Goal: Information Seeking & Learning: Learn about a topic

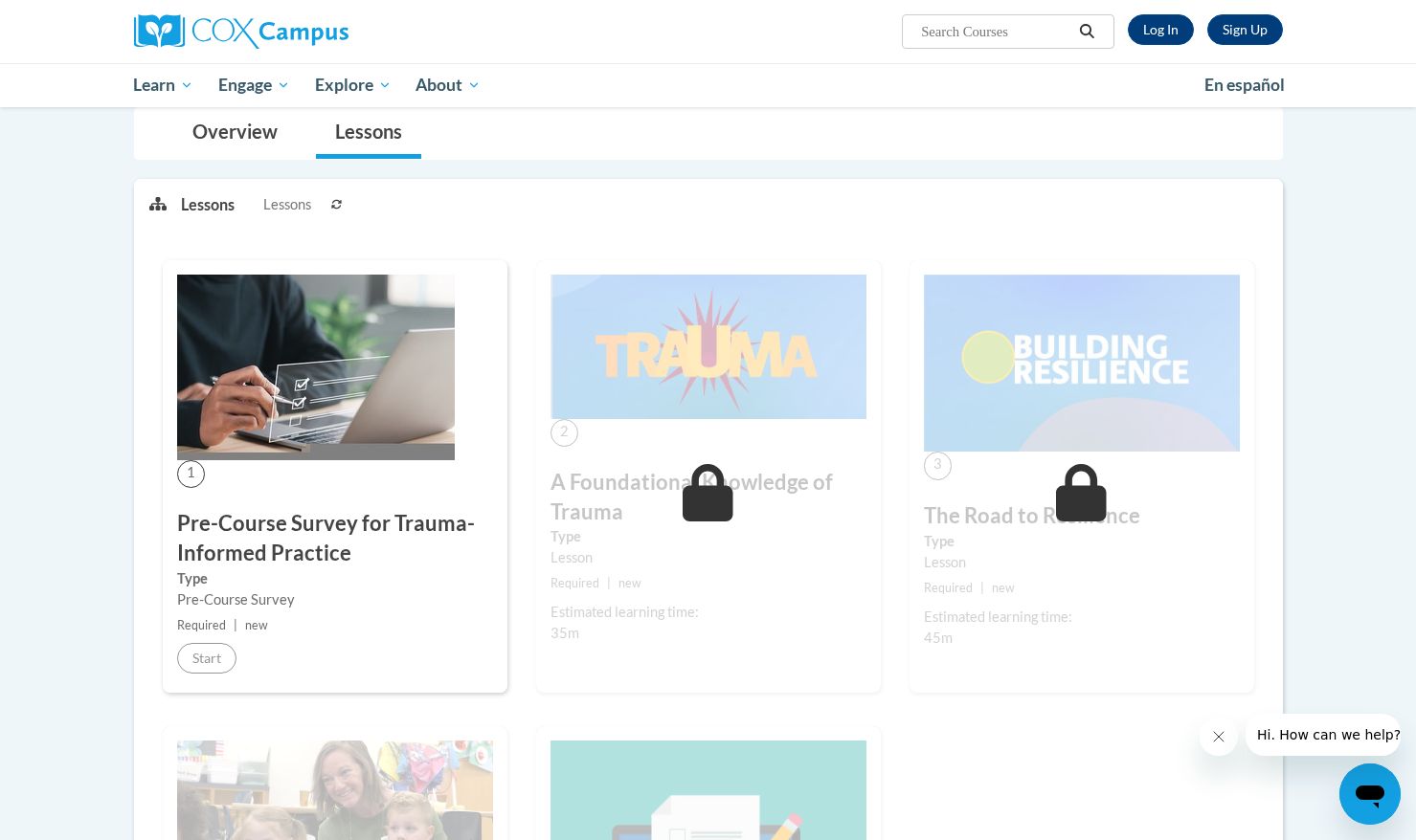
scroll to position [204, 0]
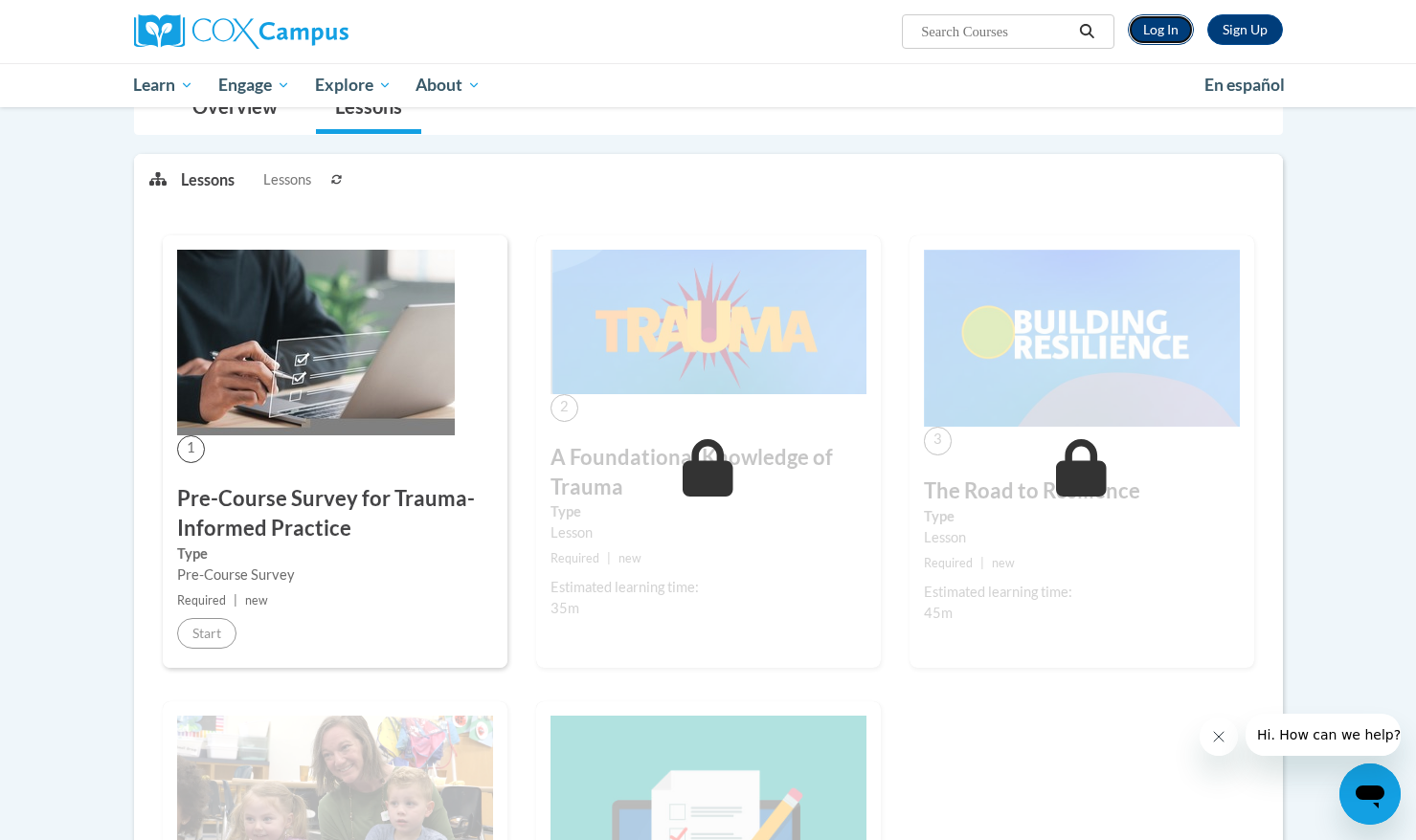
click at [1169, 35] on link "Log In" at bounding box center [1160, 30] width 66 height 31
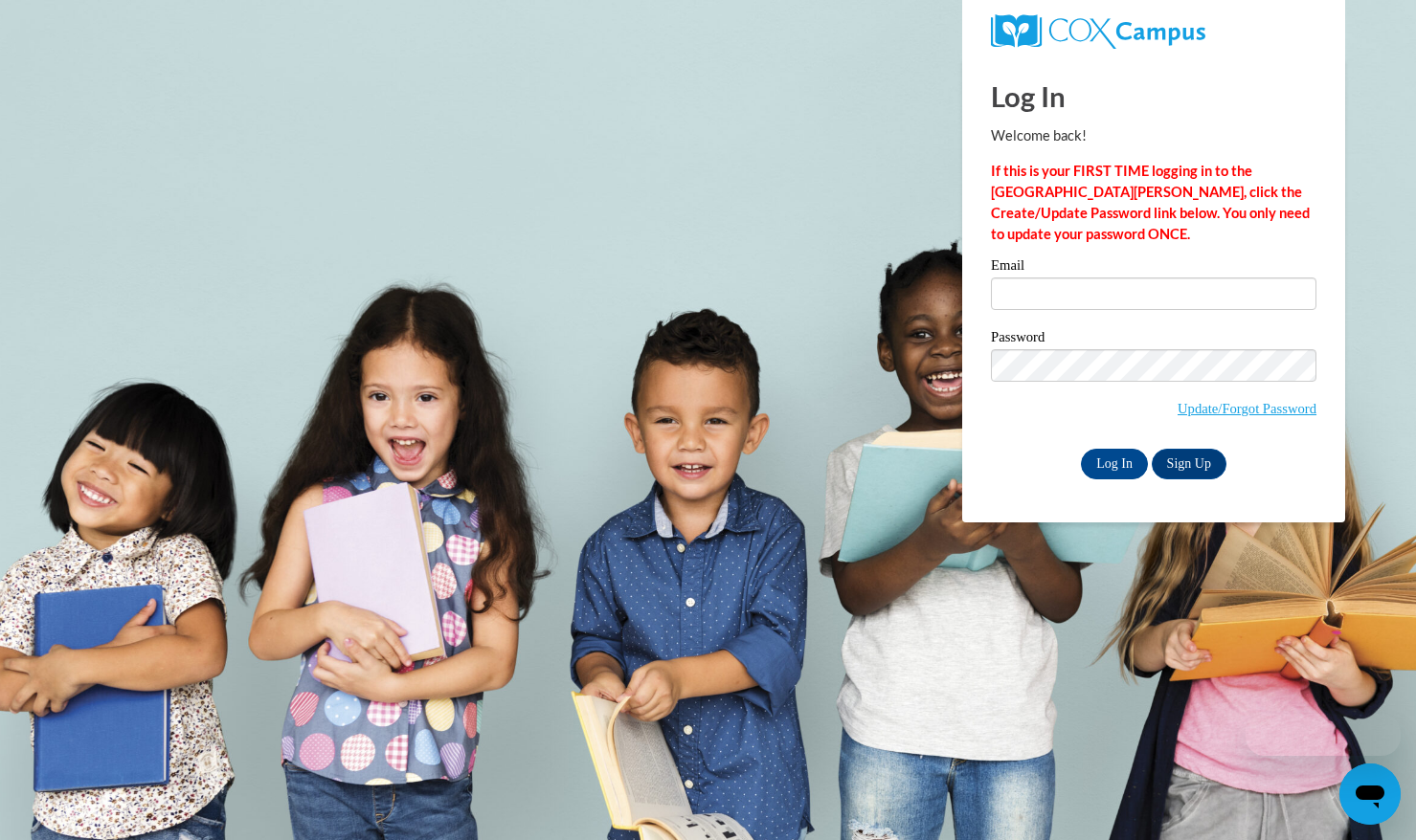
click at [1080, 299] on input "Email" at bounding box center [1154, 294] width 326 height 33
type input "tliu73@jhu.edu"
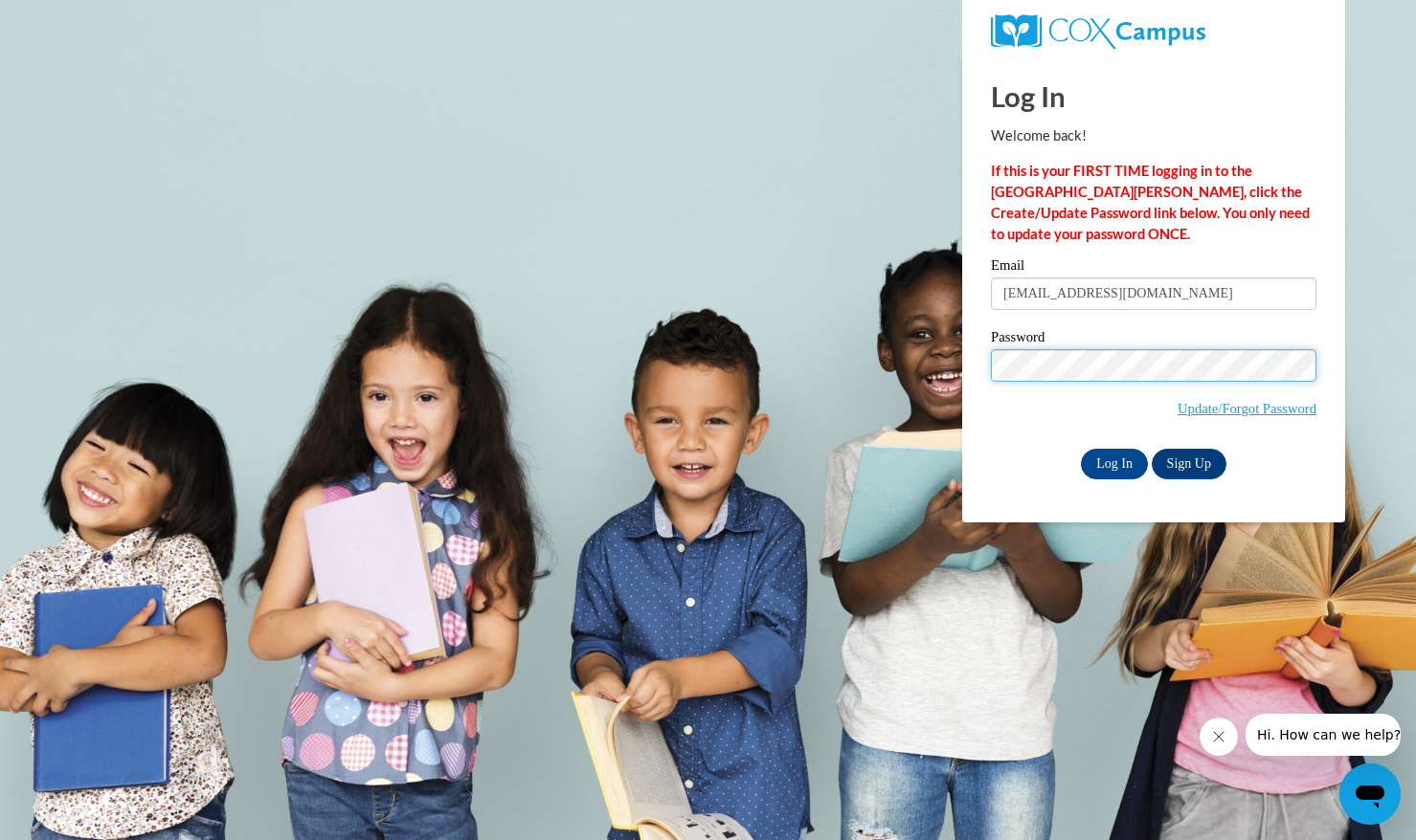
click at [1081, 449] on input "Log In" at bounding box center [1114, 464] width 67 height 31
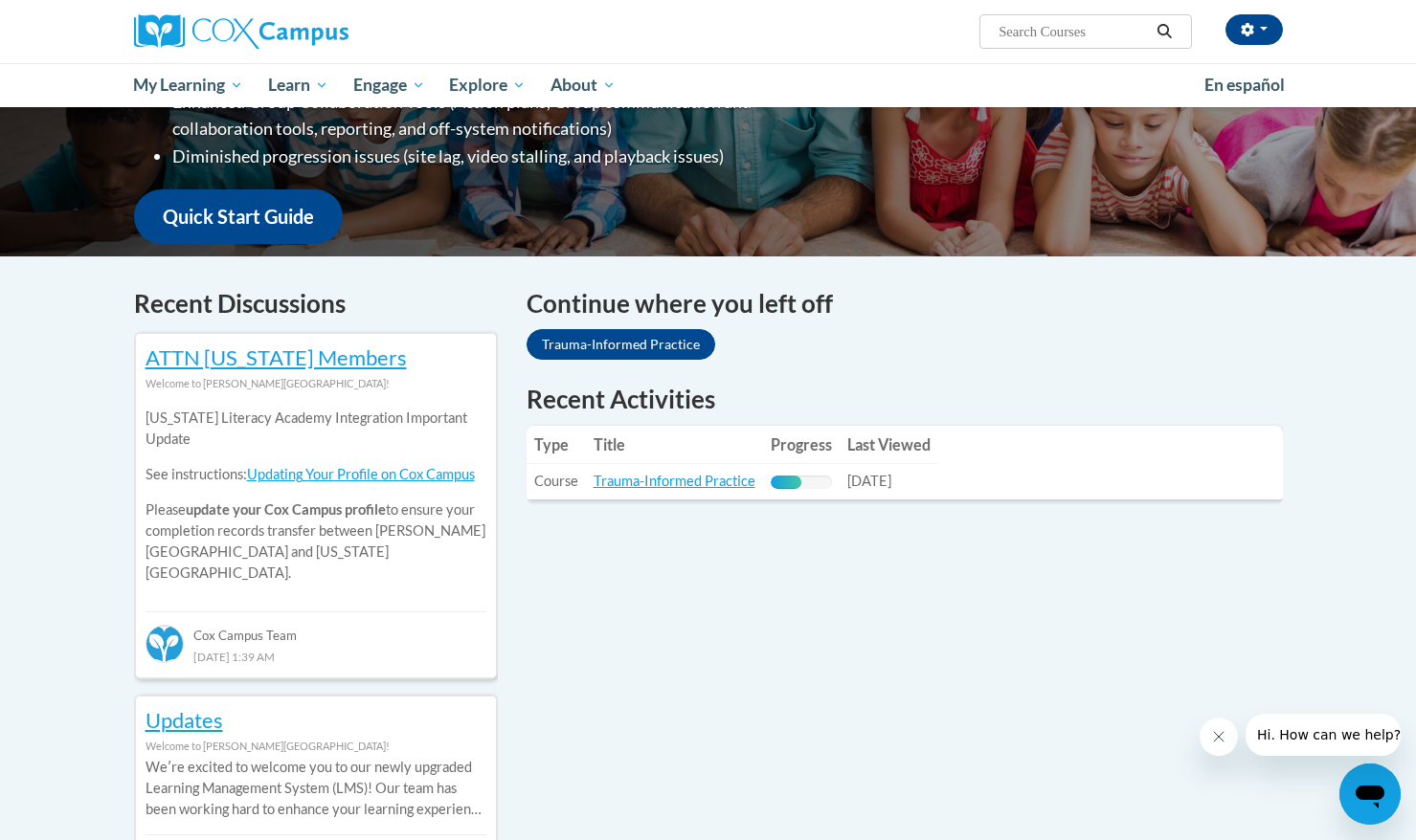
scroll to position [435, 0]
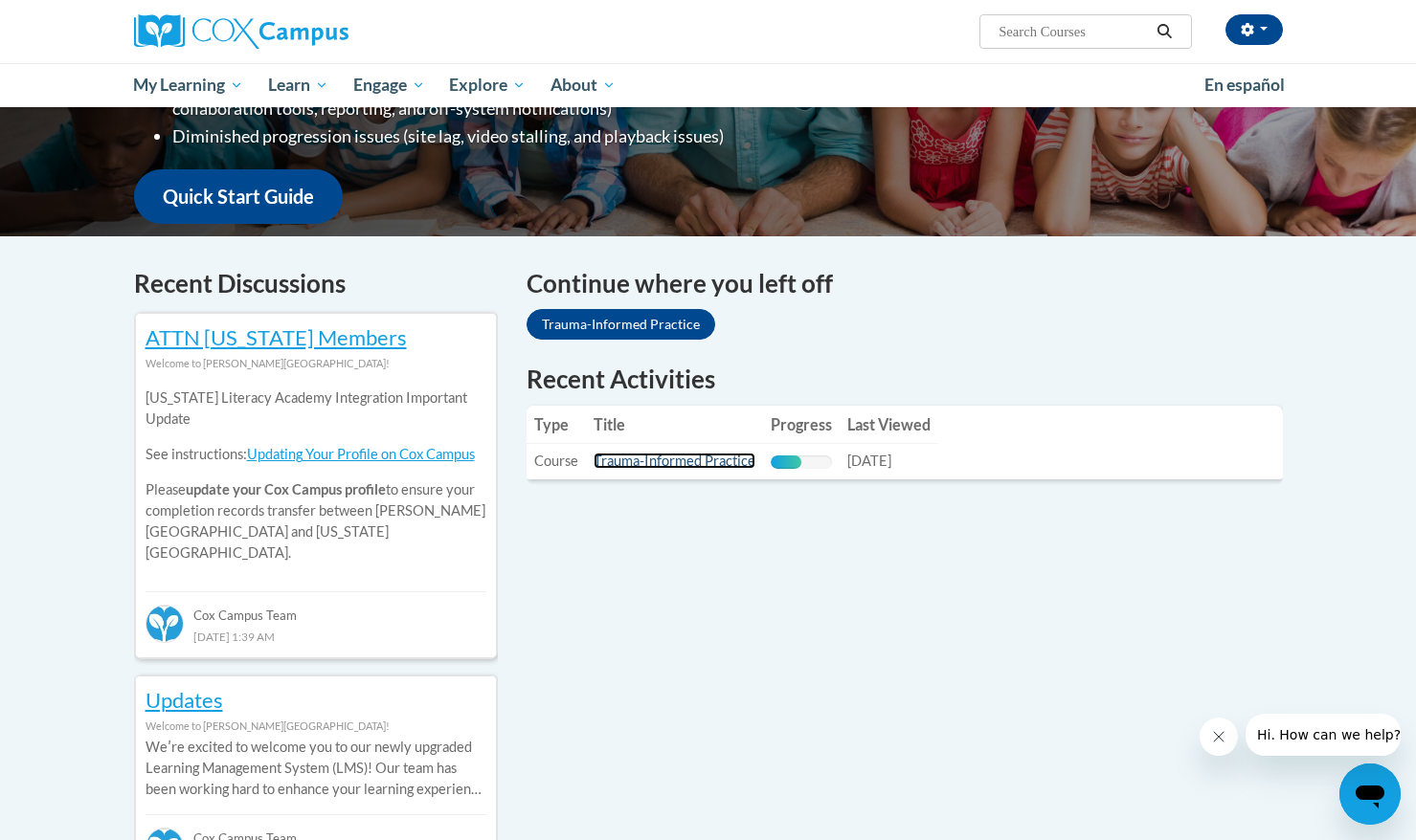
click at [617, 456] on link "Trauma-Informed Practice" at bounding box center [674, 460] width 161 height 16
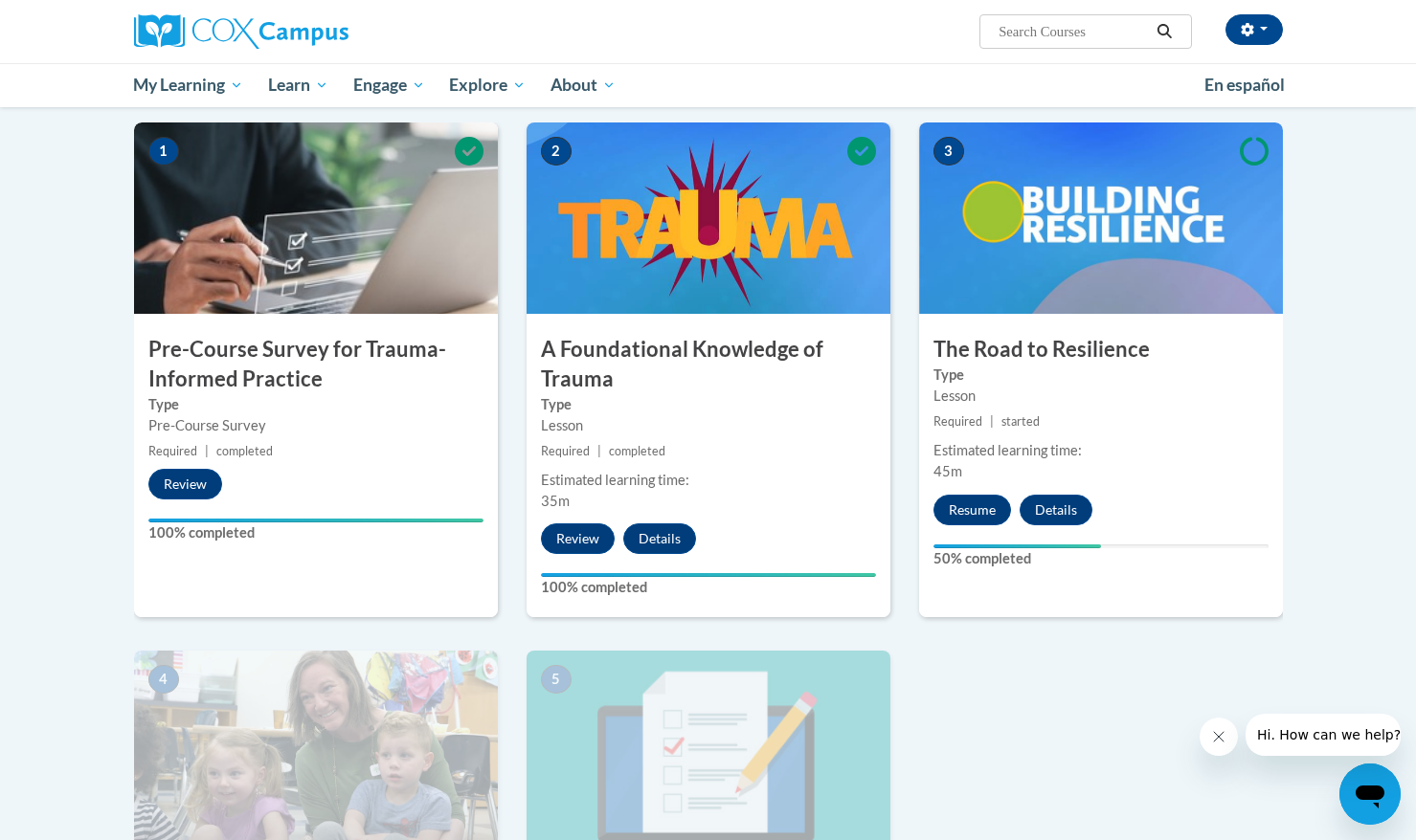
scroll to position [438, 0]
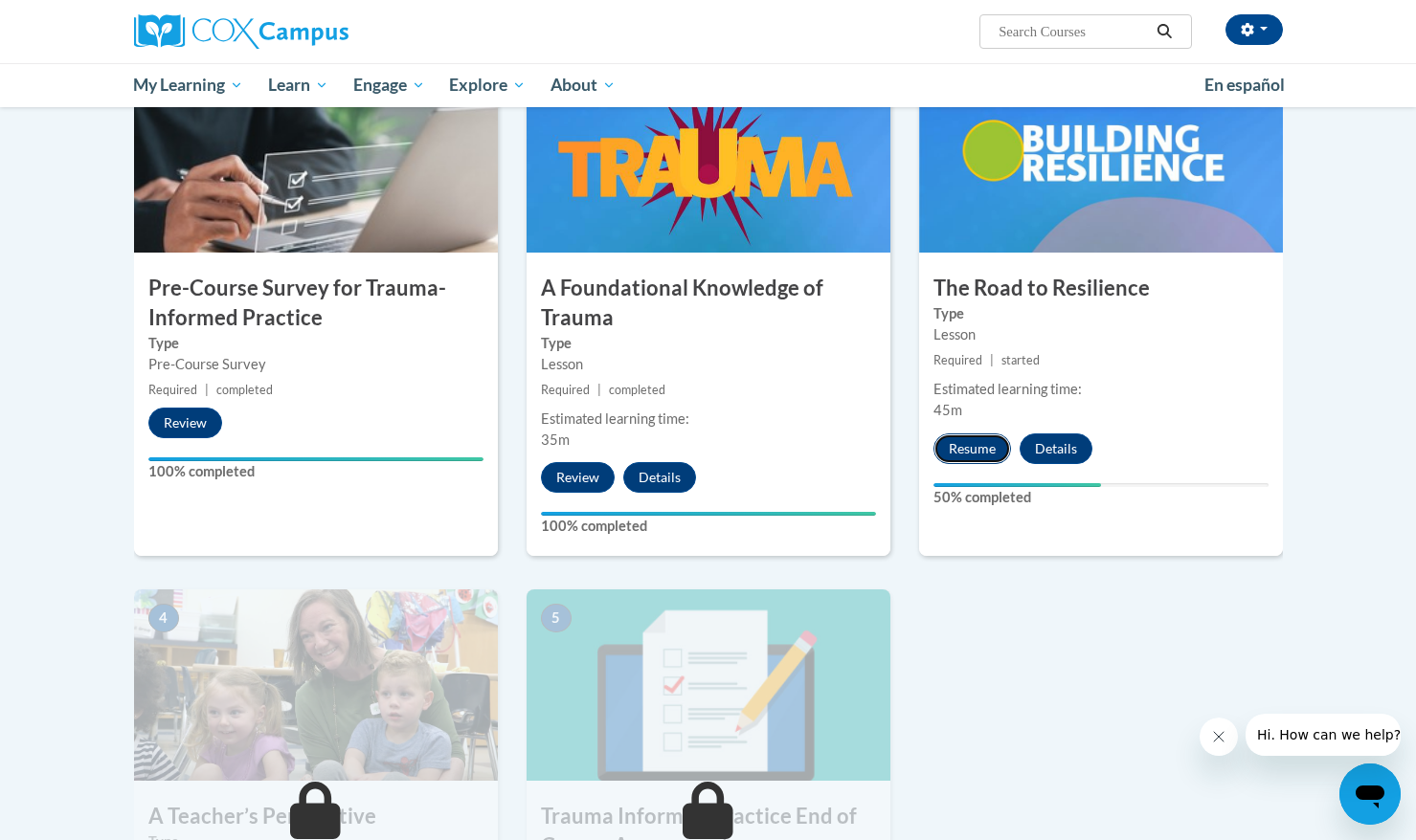
click at [984, 454] on button "Resume" at bounding box center [972, 449] width 78 height 31
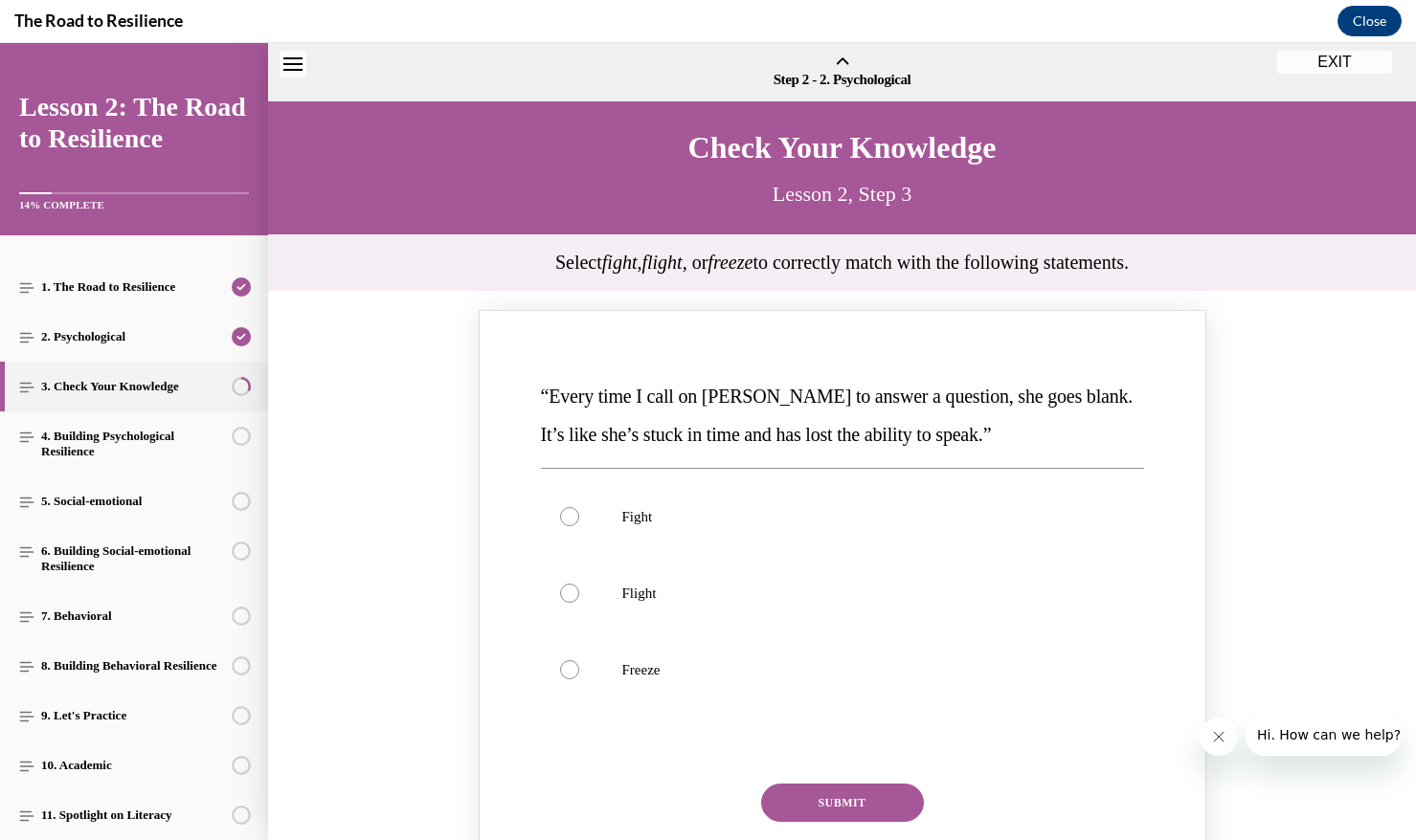
scroll to position [60, 0]
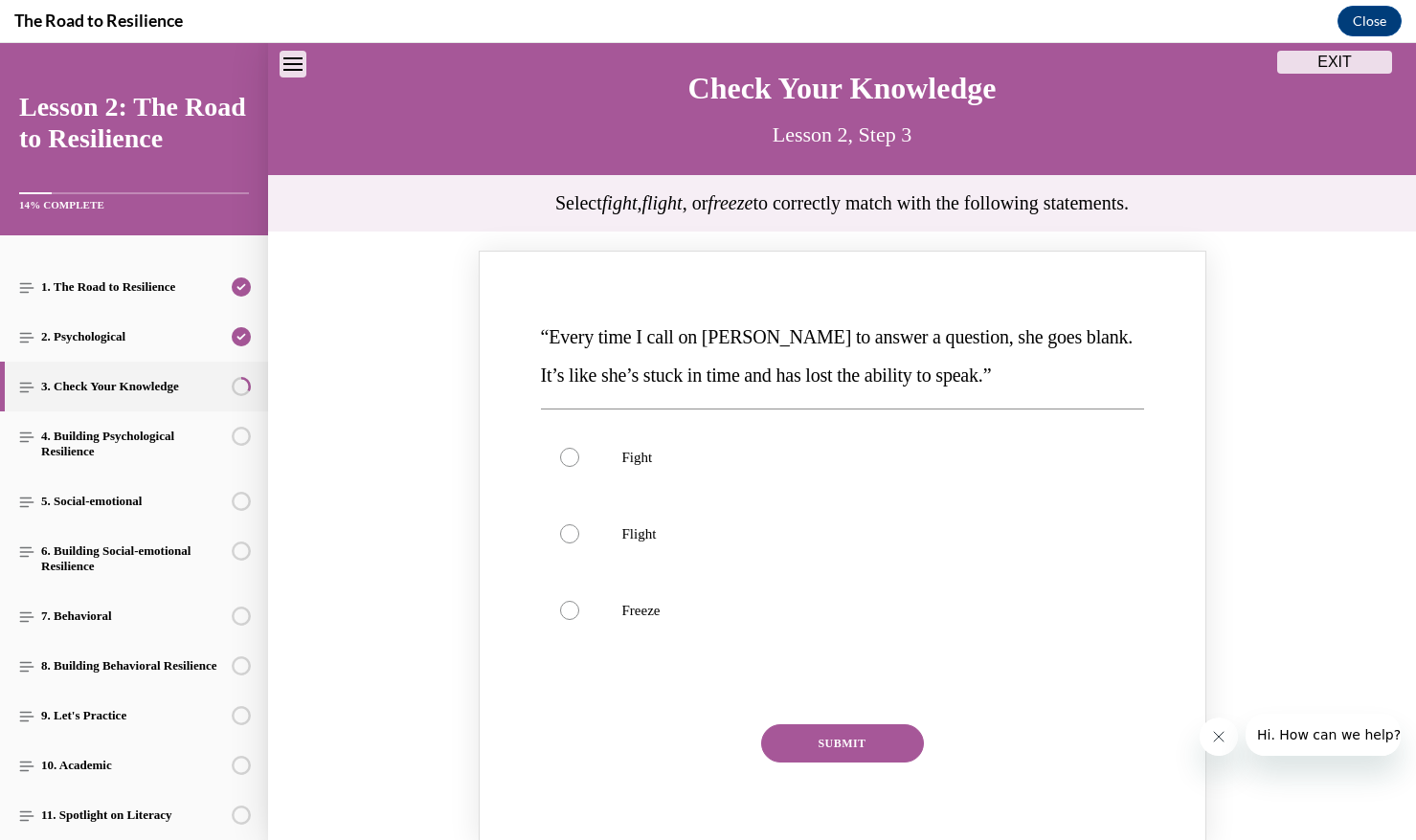
drag, startPoint x: 823, startPoint y: 630, endPoint x: 892, endPoint y: 679, distance: 84.6
click at [823, 630] on label "Freeze" at bounding box center [842, 610] width 603 height 77
click at [579, 620] on input "Freeze" at bounding box center [569, 610] width 19 height 19
radio input "true"
click at [908, 740] on button "SUBMIT" at bounding box center [842, 744] width 162 height 38
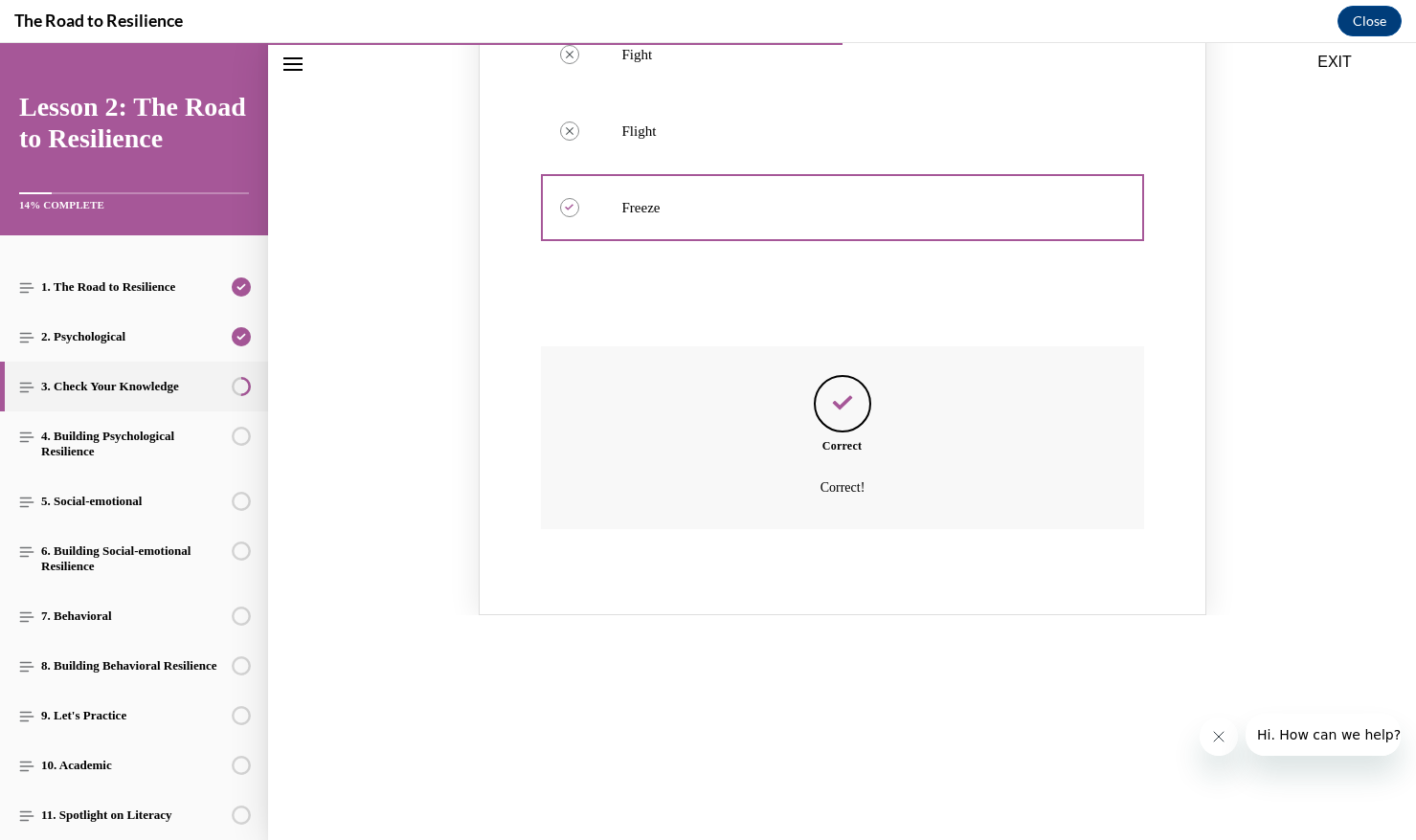
scroll to position [827, 0]
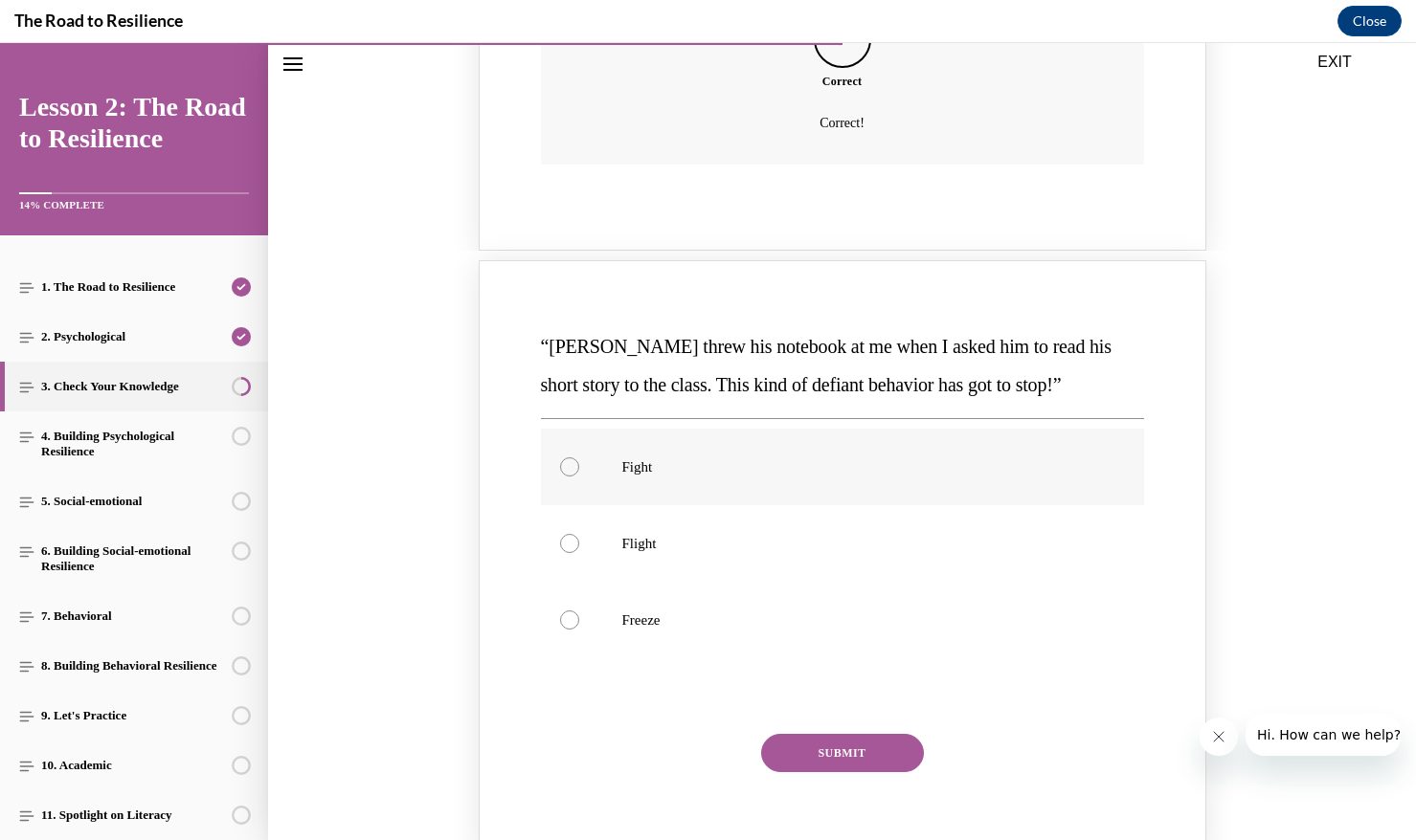
click at [804, 502] on label "Fight" at bounding box center [842, 467] width 603 height 77
click at [579, 477] on input "Fight" at bounding box center [569, 467] width 19 height 19
radio input "true"
click at [817, 758] on button "SUBMIT" at bounding box center [842, 754] width 162 height 38
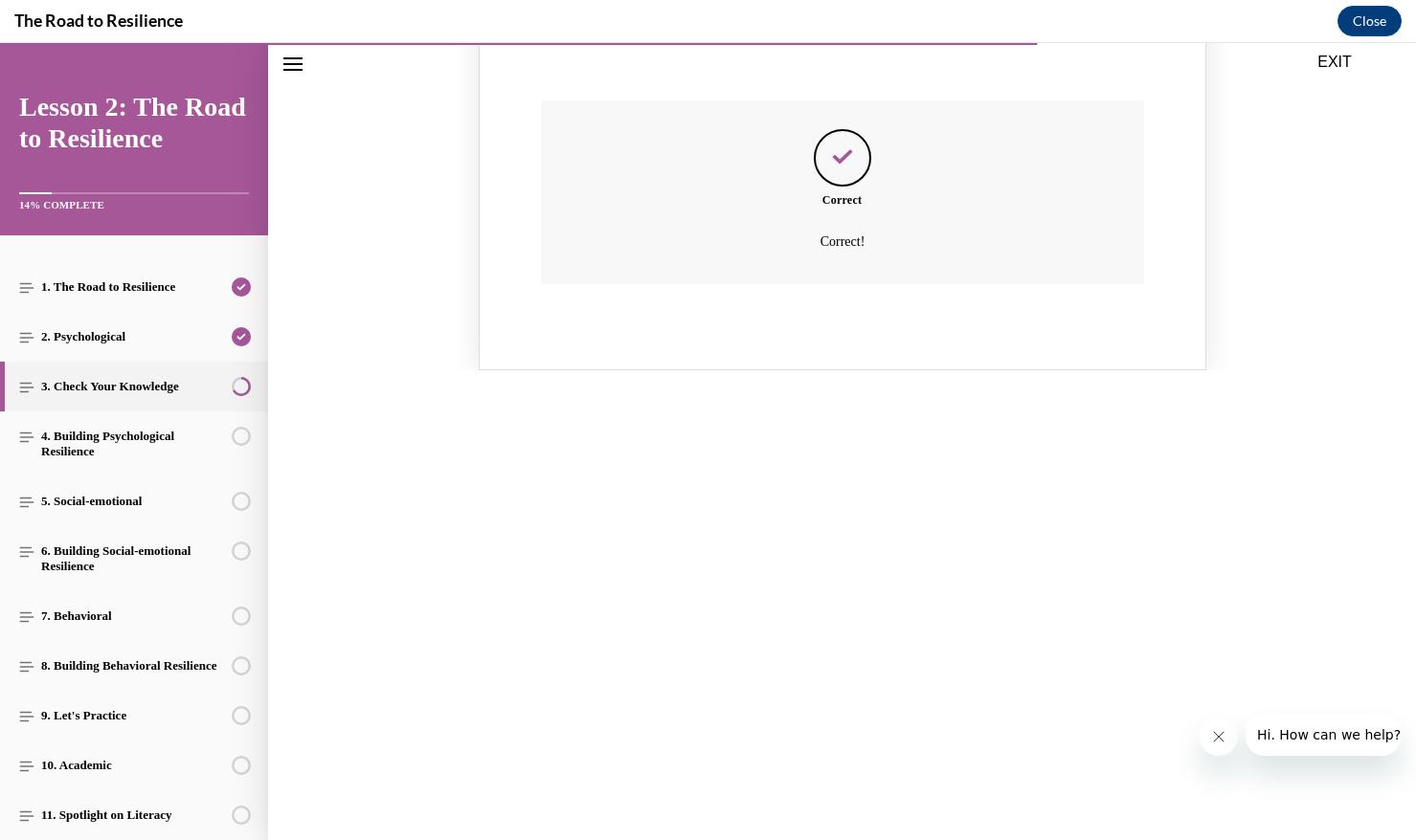
scroll to position [1616, 0]
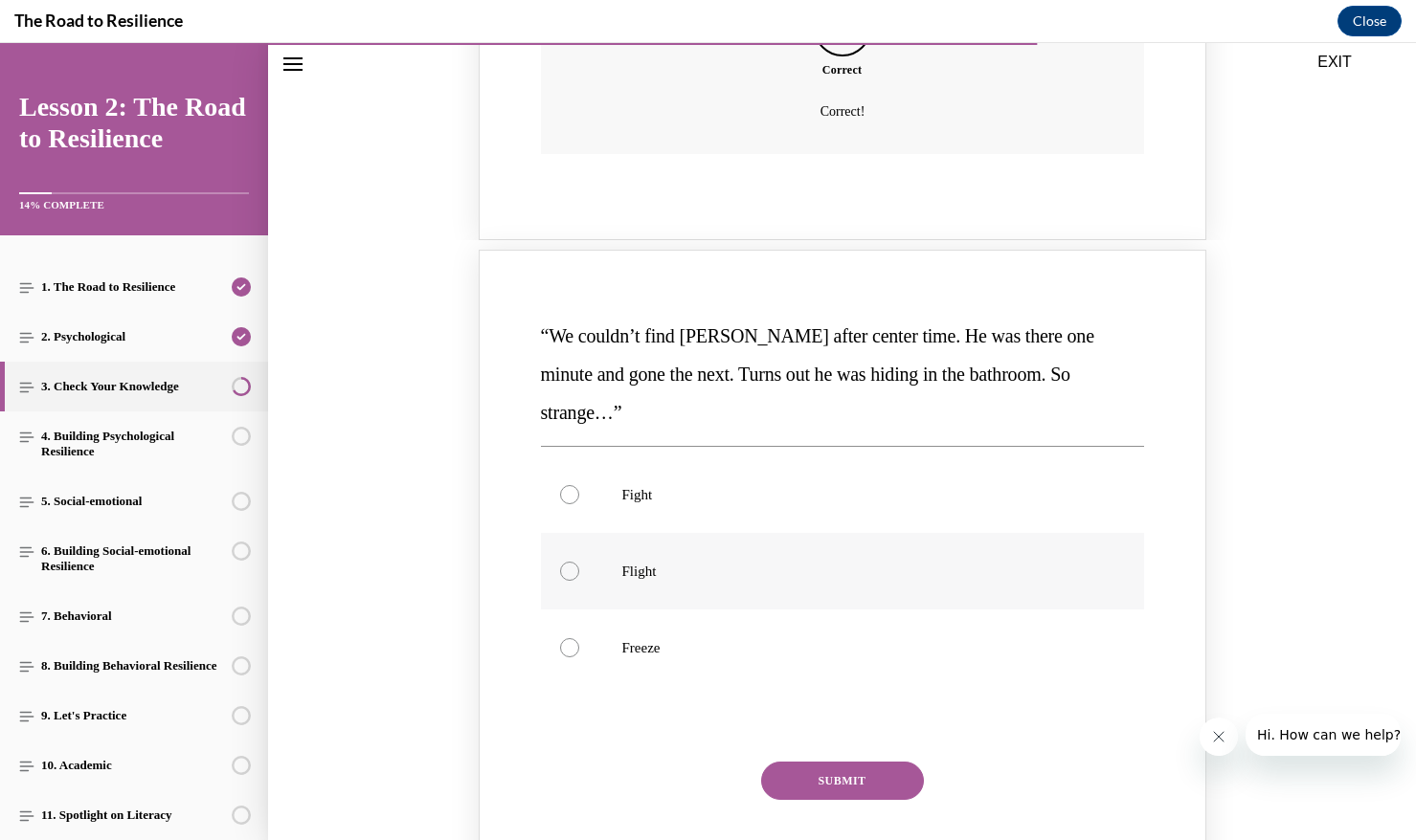
click at [676, 533] on label "Flight" at bounding box center [842, 572] width 603 height 77
click at [579, 561] on input "Flight" at bounding box center [569, 571] width 19 height 19
radio input "true"
click at [825, 763] on div "SUBMIT" at bounding box center [842, 794] width 603 height 63
click at [823, 762] on button "SUBMIT" at bounding box center [842, 781] width 162 height 38
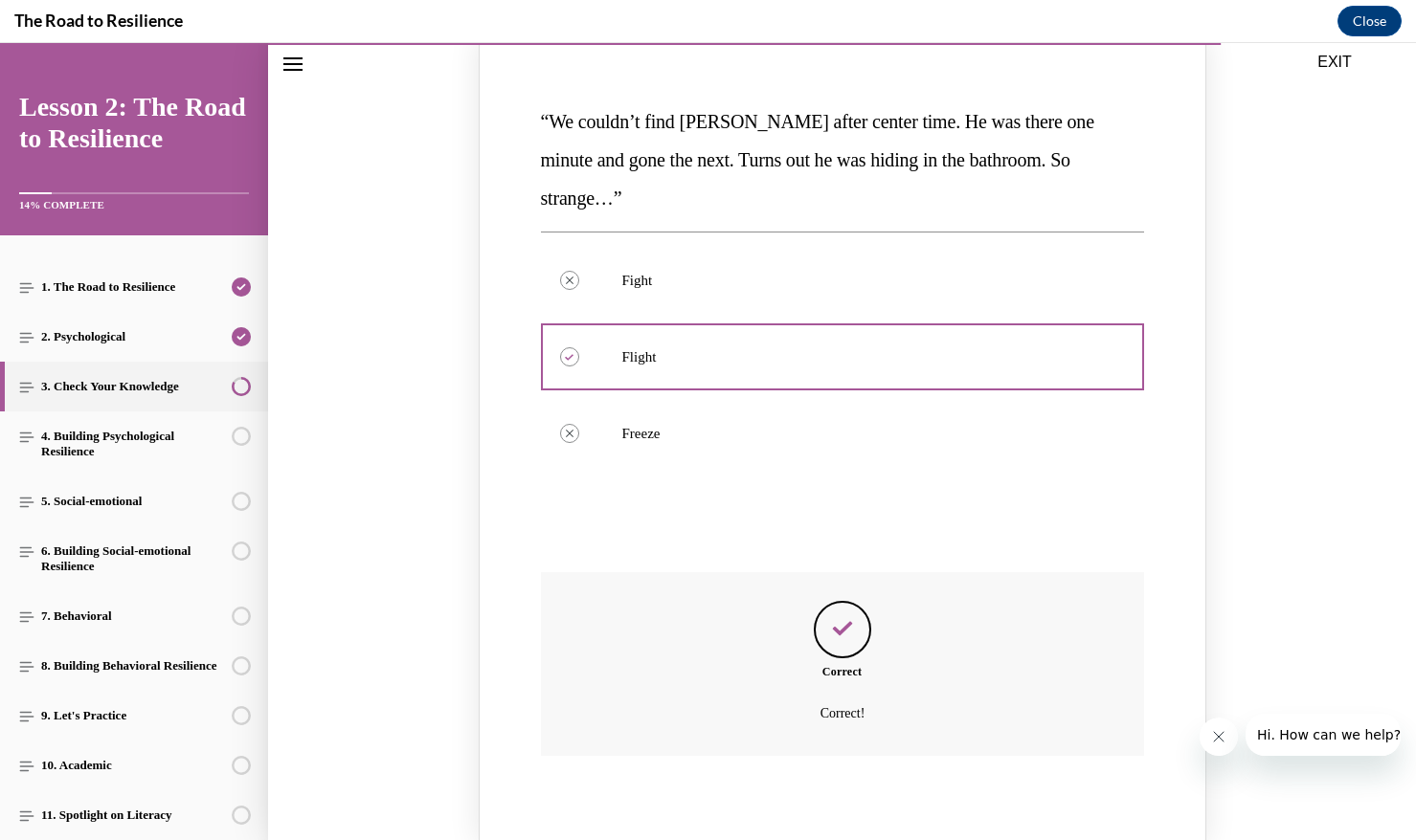
scroll to position [1996, 0]
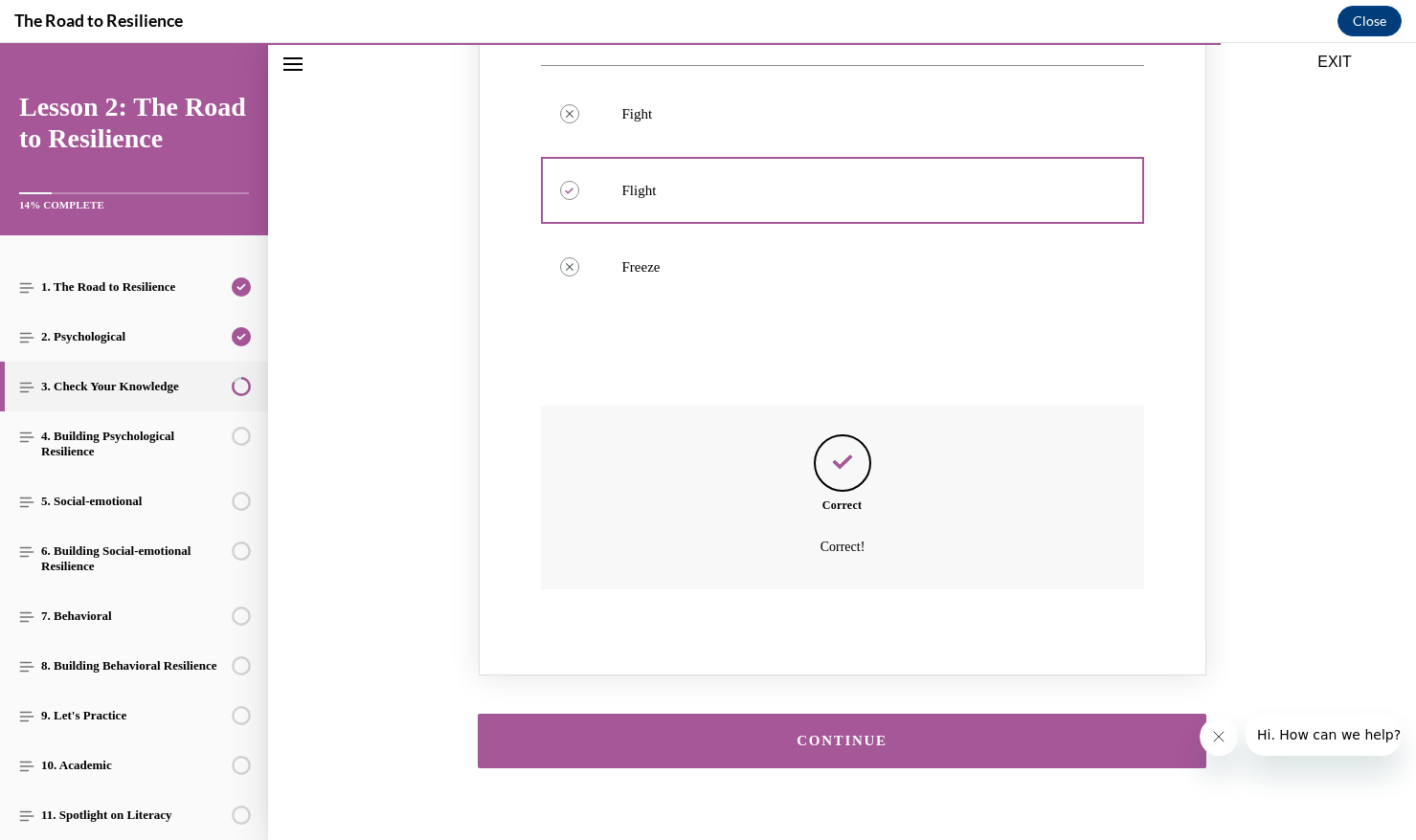
click at [838, 734] on div "CONTINUE" at bounding box center [842, 741] width 670 height 14
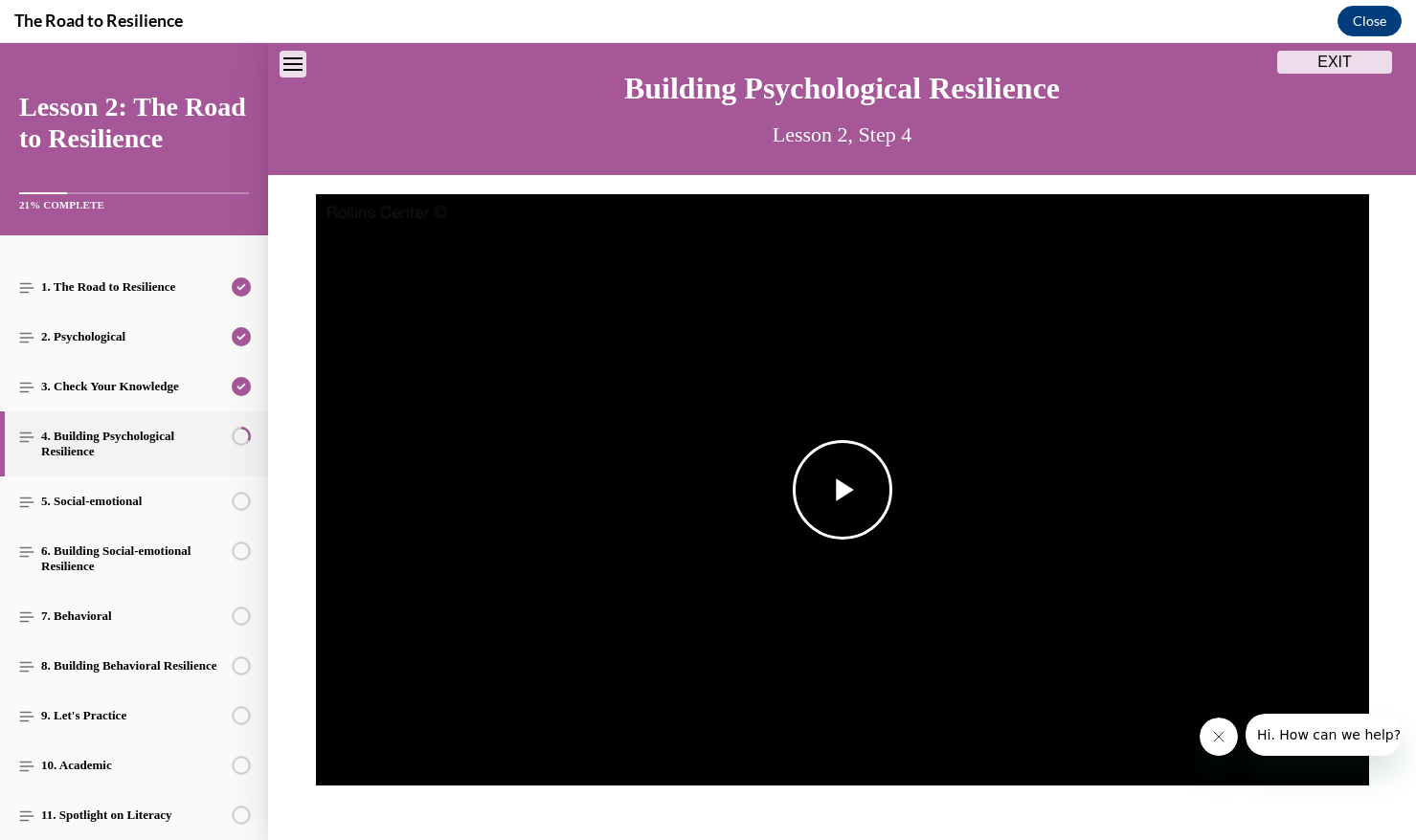
scroll to position [140, 0]
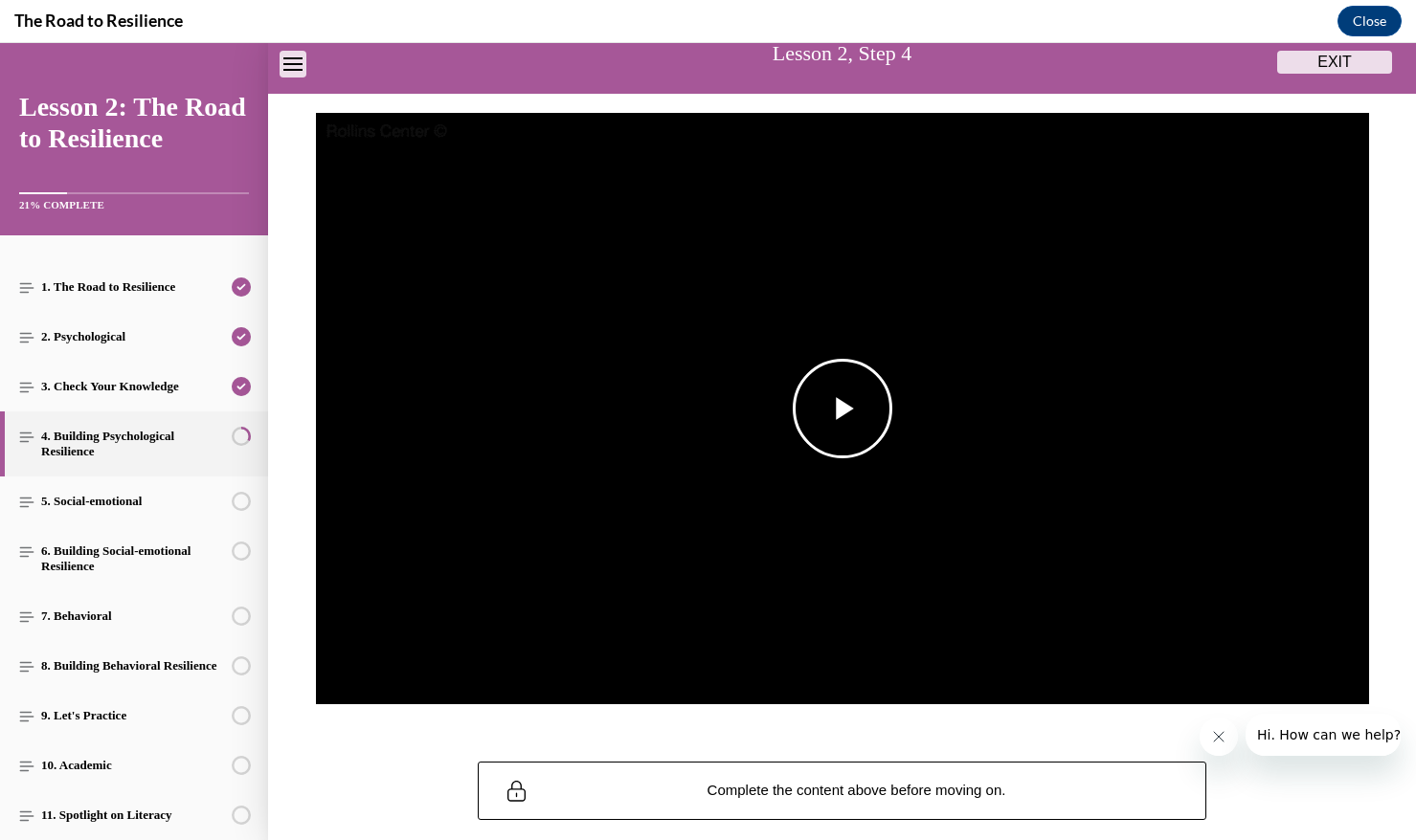
click at [970, 498] on img "Video player" at bounding box center [842, 408] width 1053 height 592
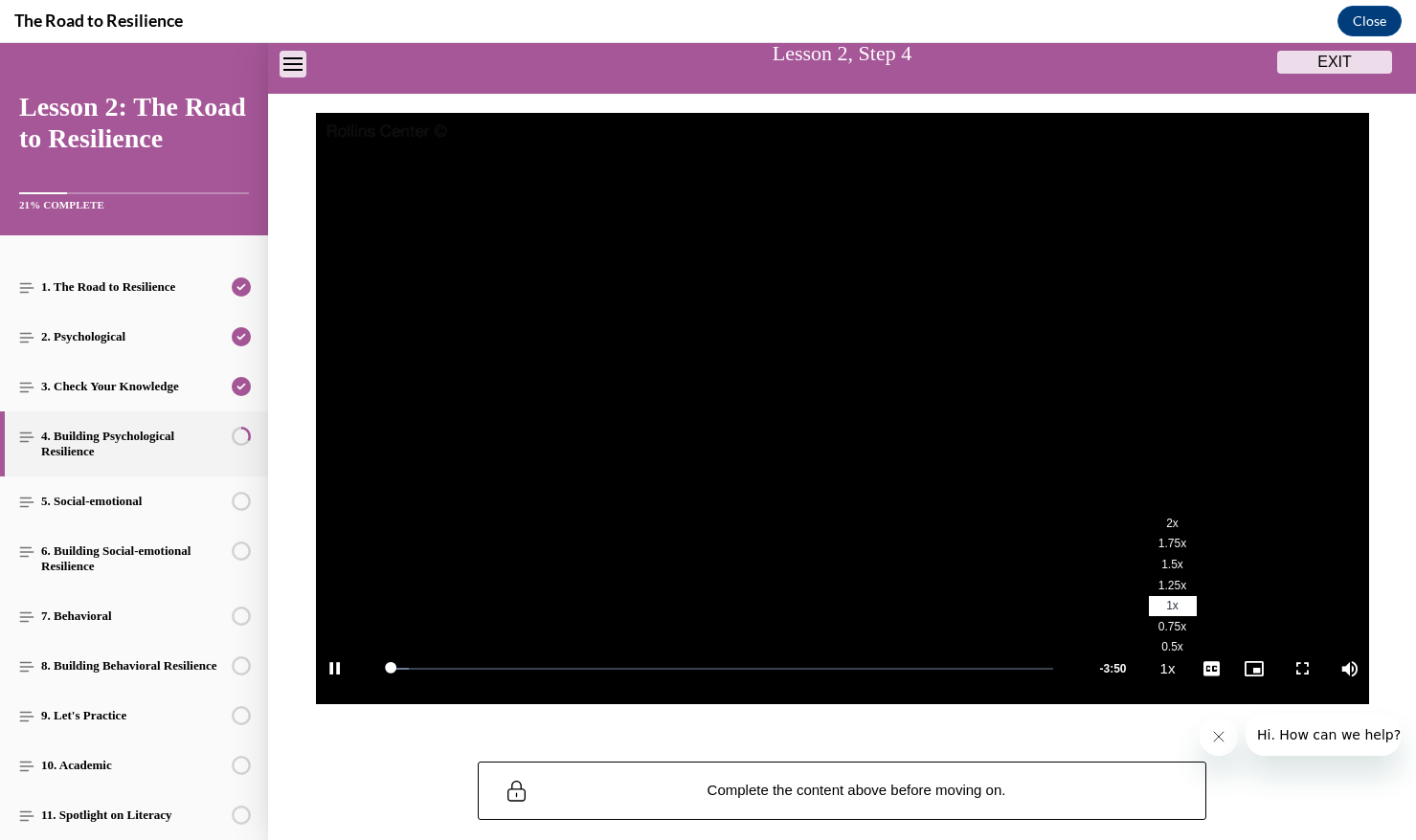
click at [1171, 522] on span "2x" at bounding box center [1172, 524] width 12 height 13
click at [1330, 668] on div "27%" at bounding box center [1339, 668] width 39 height 3
click at [1326, 670] on div "Volume Level" at bounding box center [1323, 668] width 6 height 3
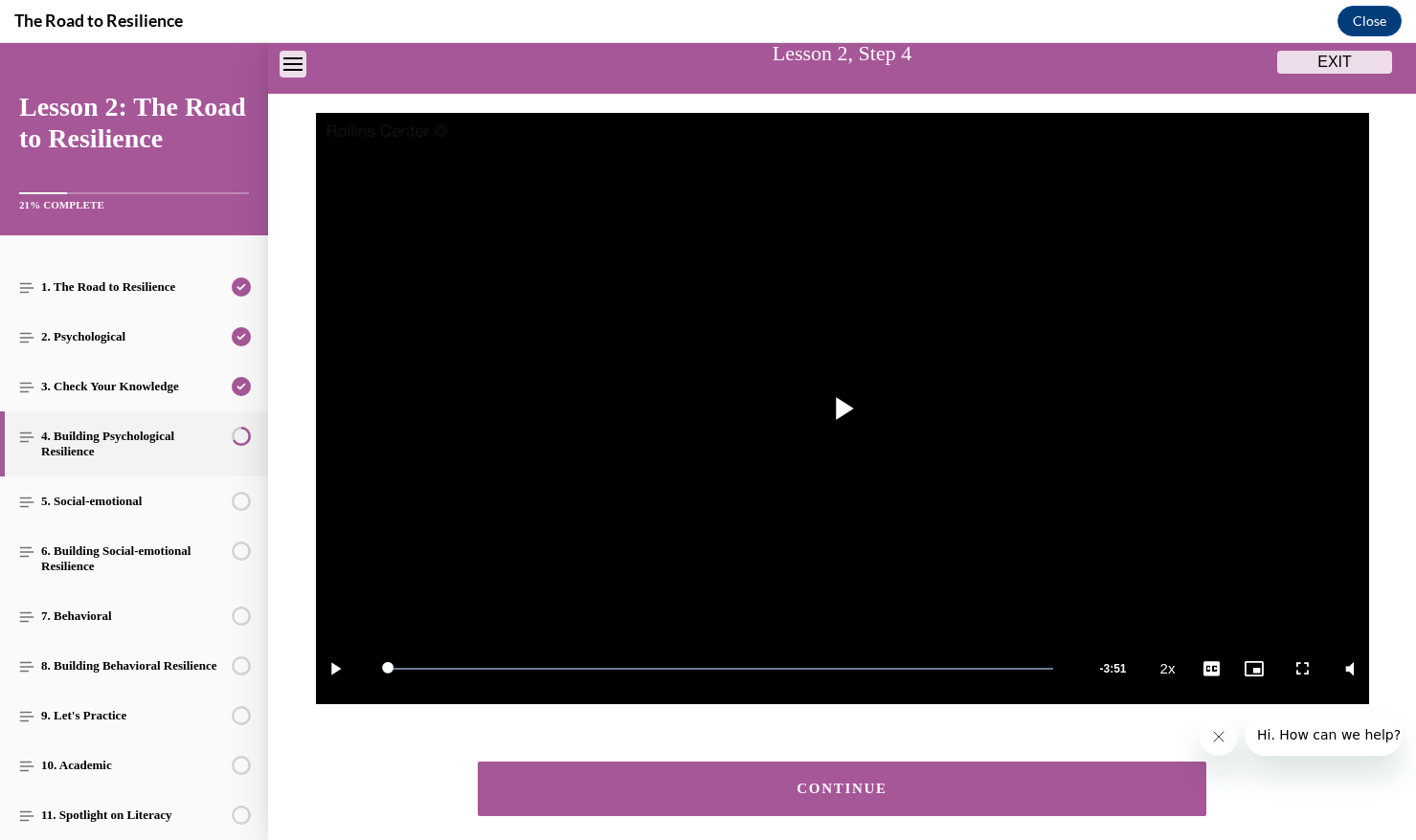
drag, startPoint x: 1070, startPoint y: 787, endPoint x: 1079, endPoint y: 756, distance: 32.3
click at [1070, 784] on div "CONTINUE" at bounding box center [842, 788] width 670 height 14
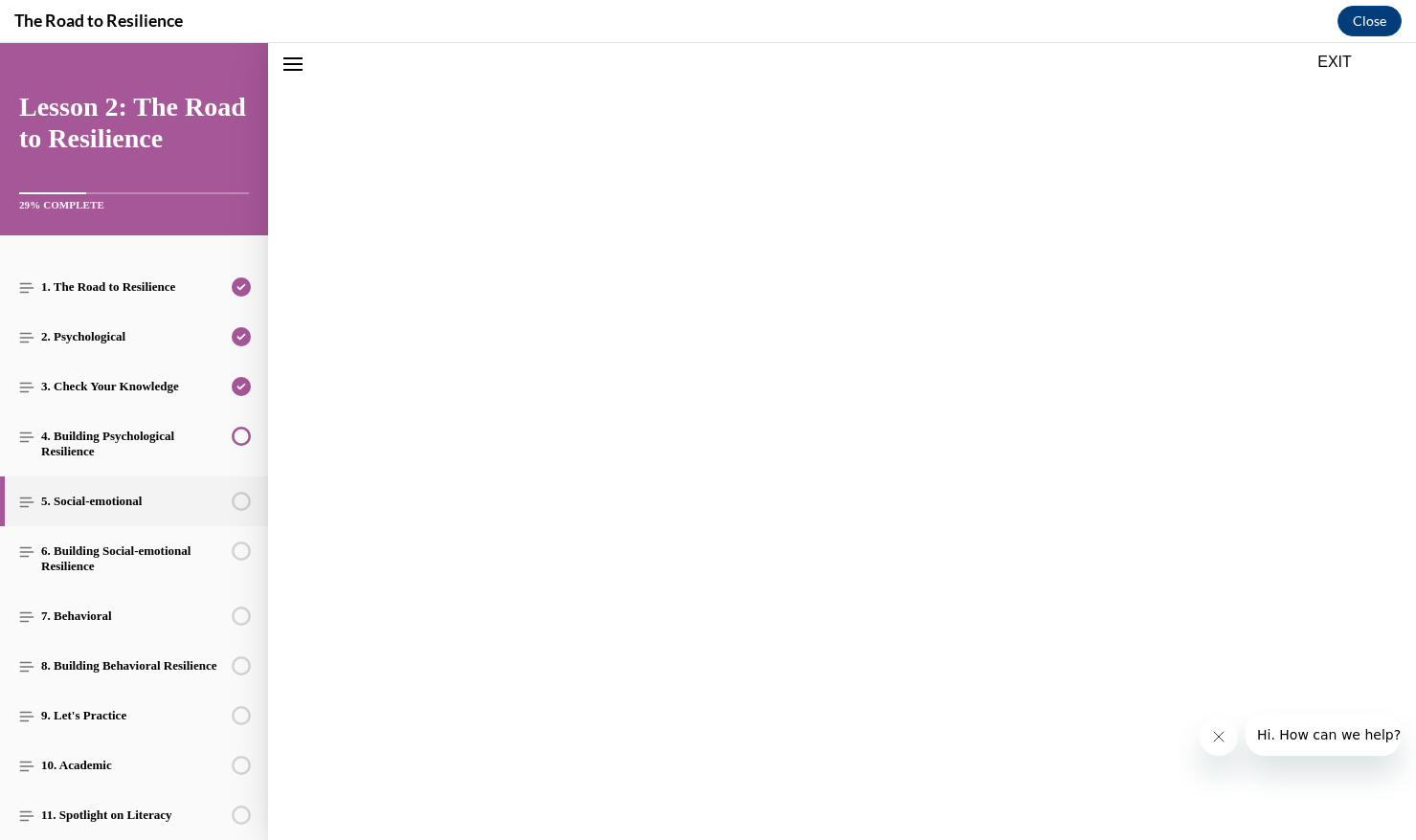
scroll to position [168, 0]
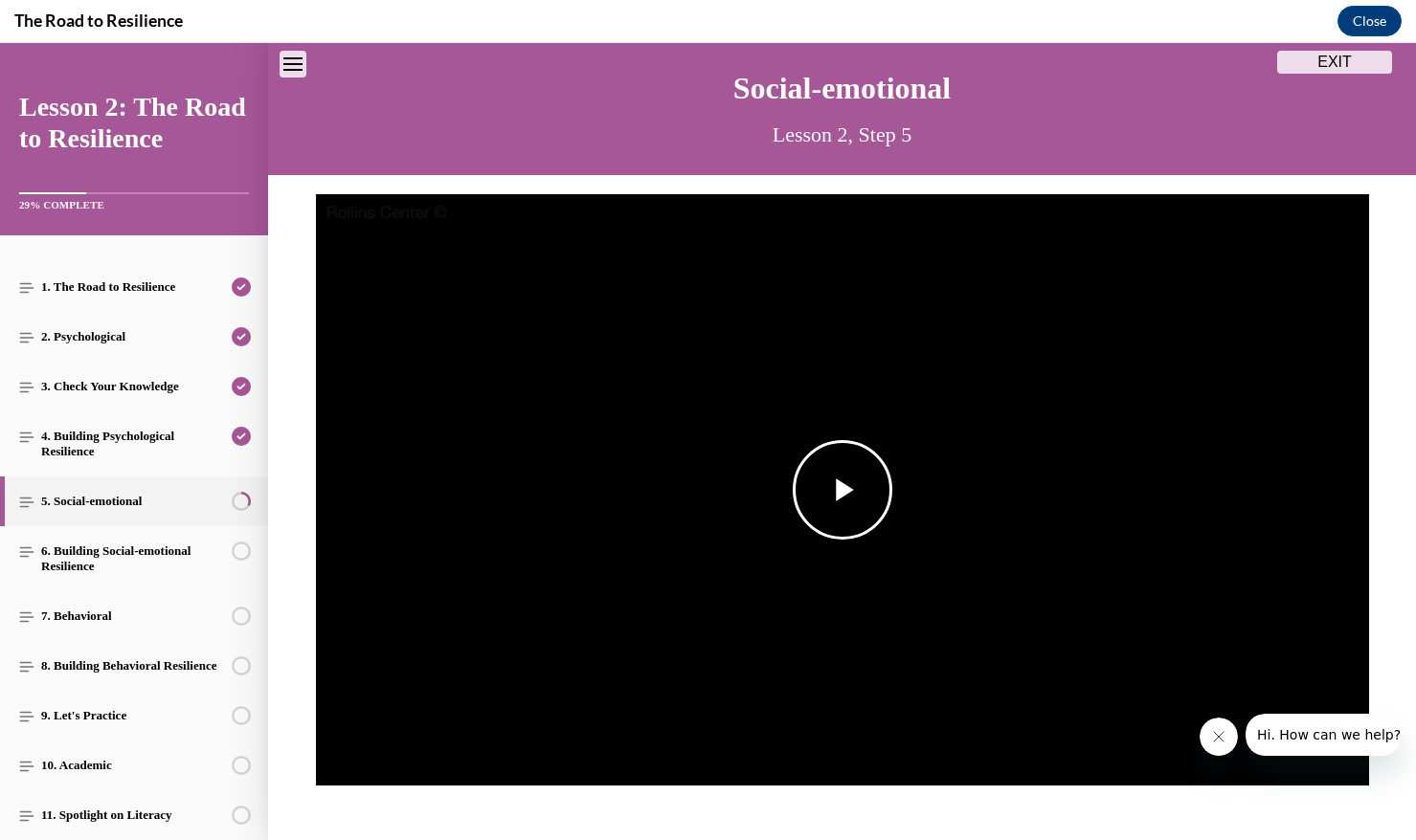
click at [1128, 631] on img "Video player" at bounding box center [842, 490] width 1053 height 592
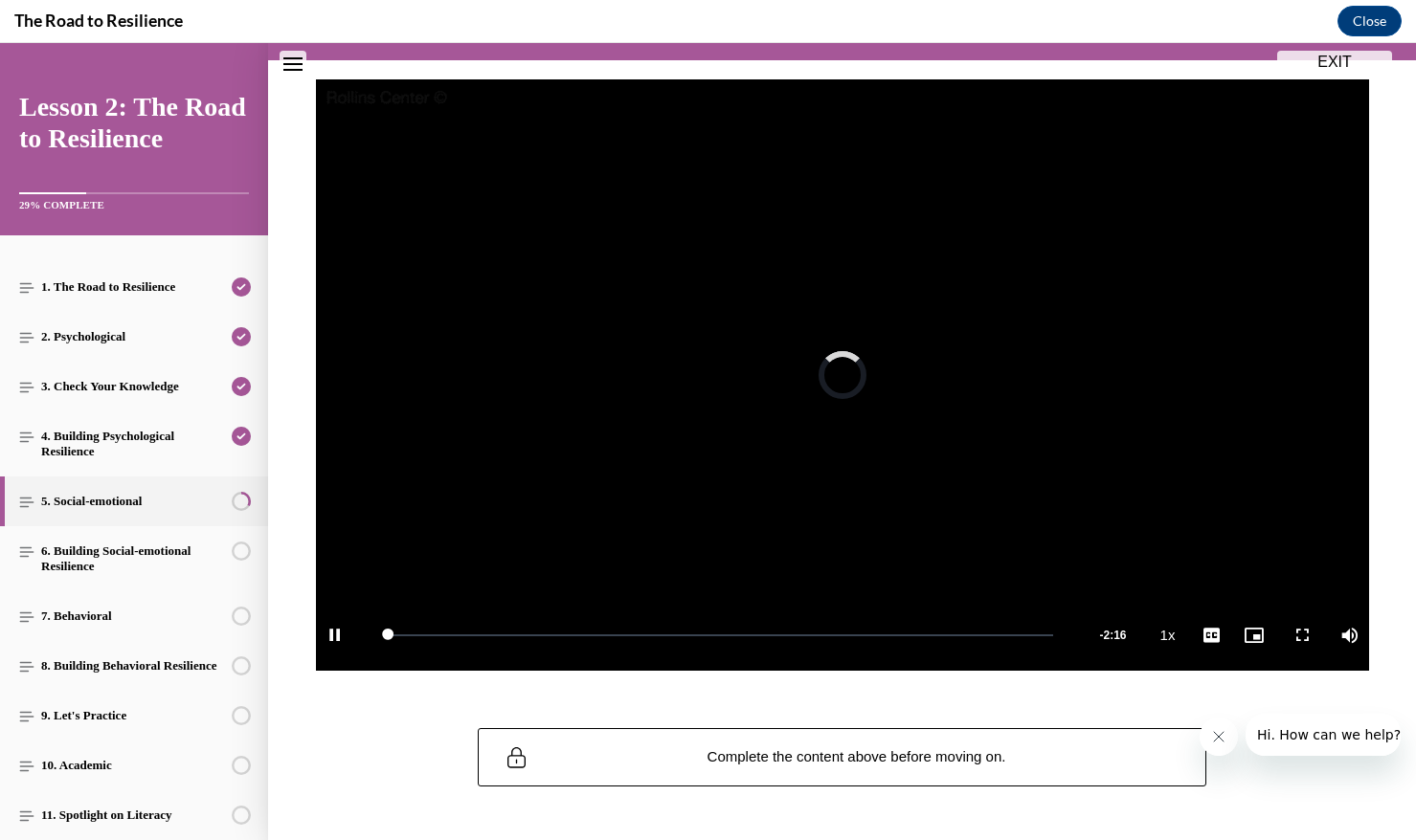
scroll to position [177, 0]
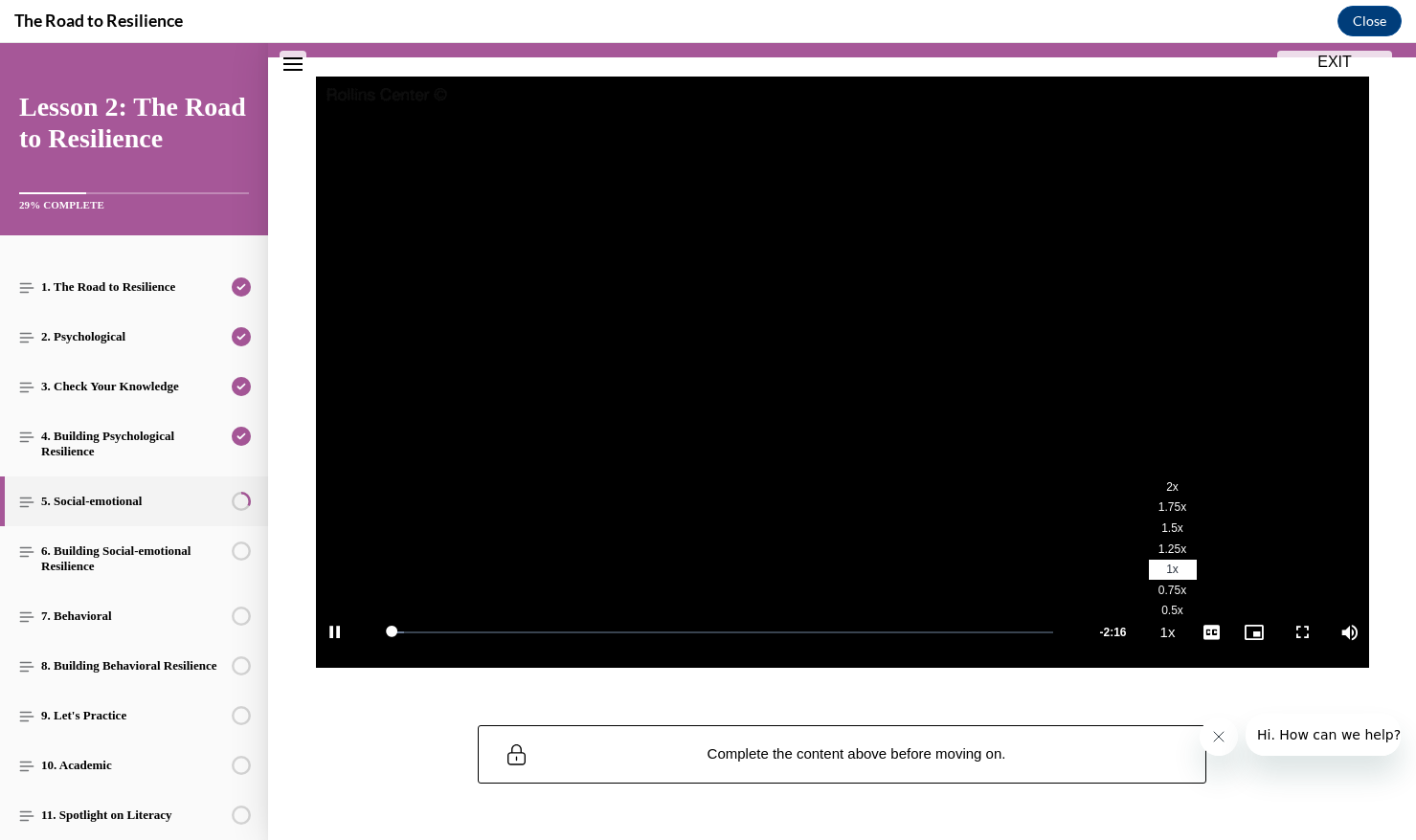
click at [1175, 487] on span "2x" at bounding box center [1172, 487] width 12 height 13
click at [1325, 632] on div "12%" at bounding box center [1339, 631] width 39 height 3
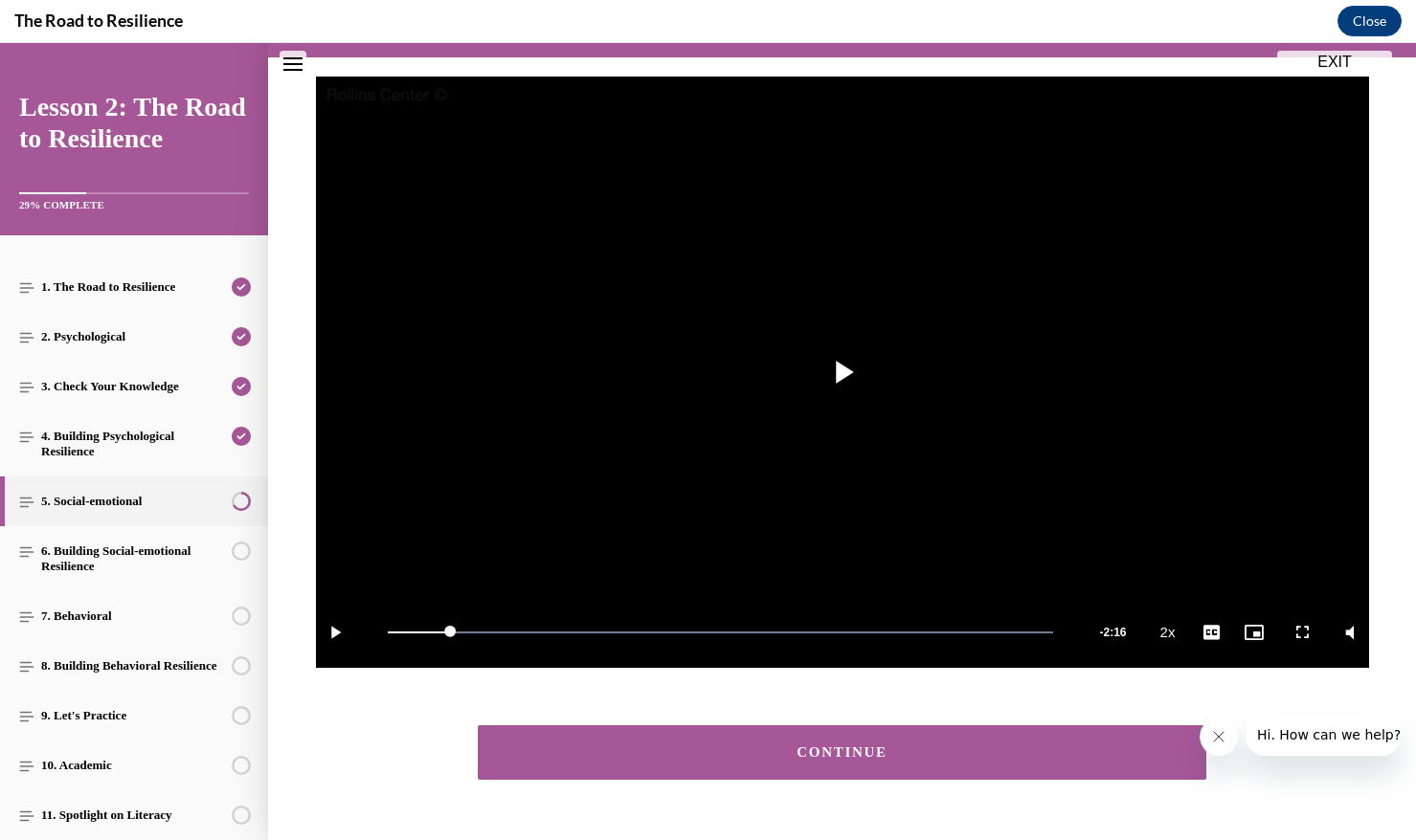
click at [1046, 767] on button "CONTINUE" at bounding box center [842, 753] width 730 height 55
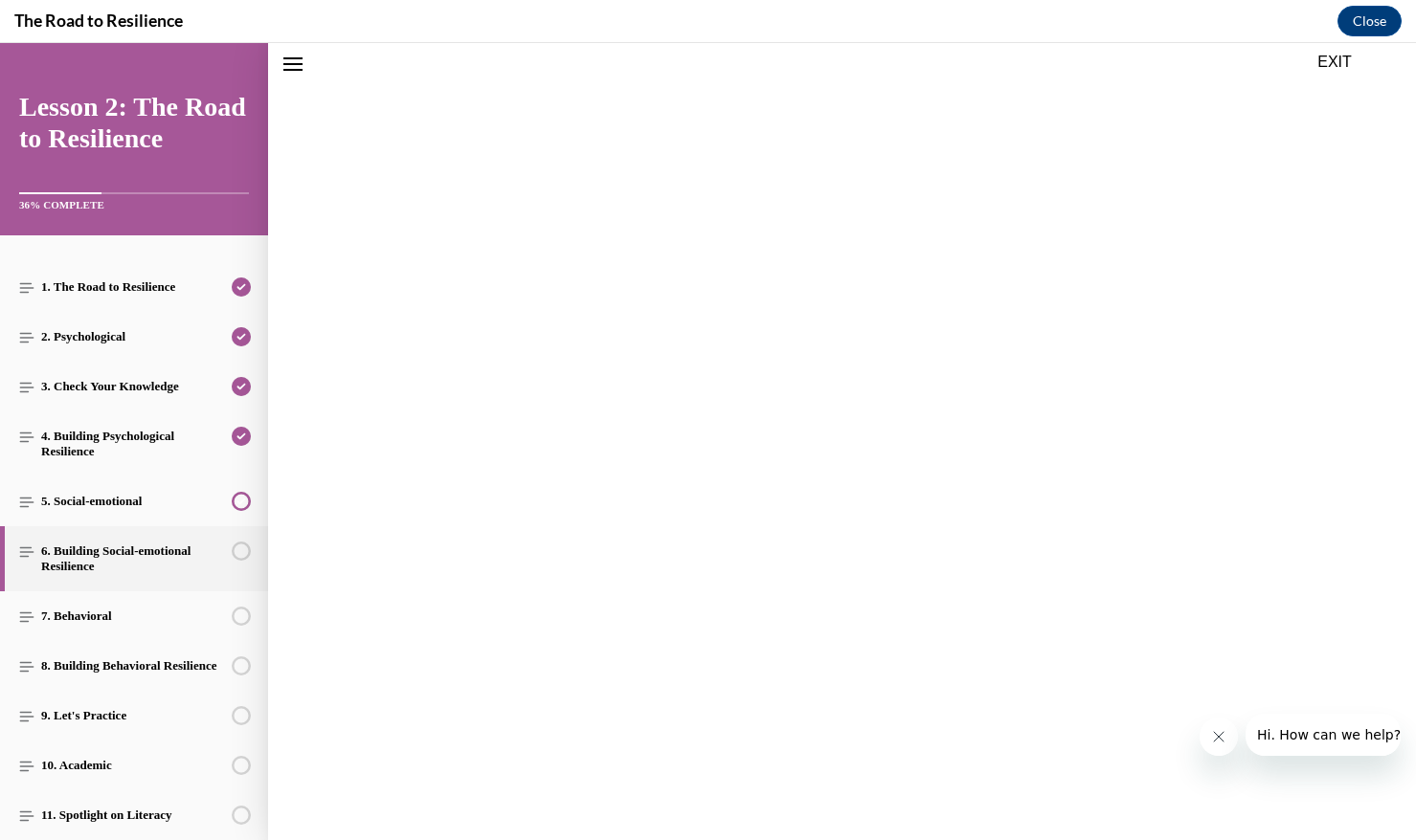
scroll to position [168, 0]
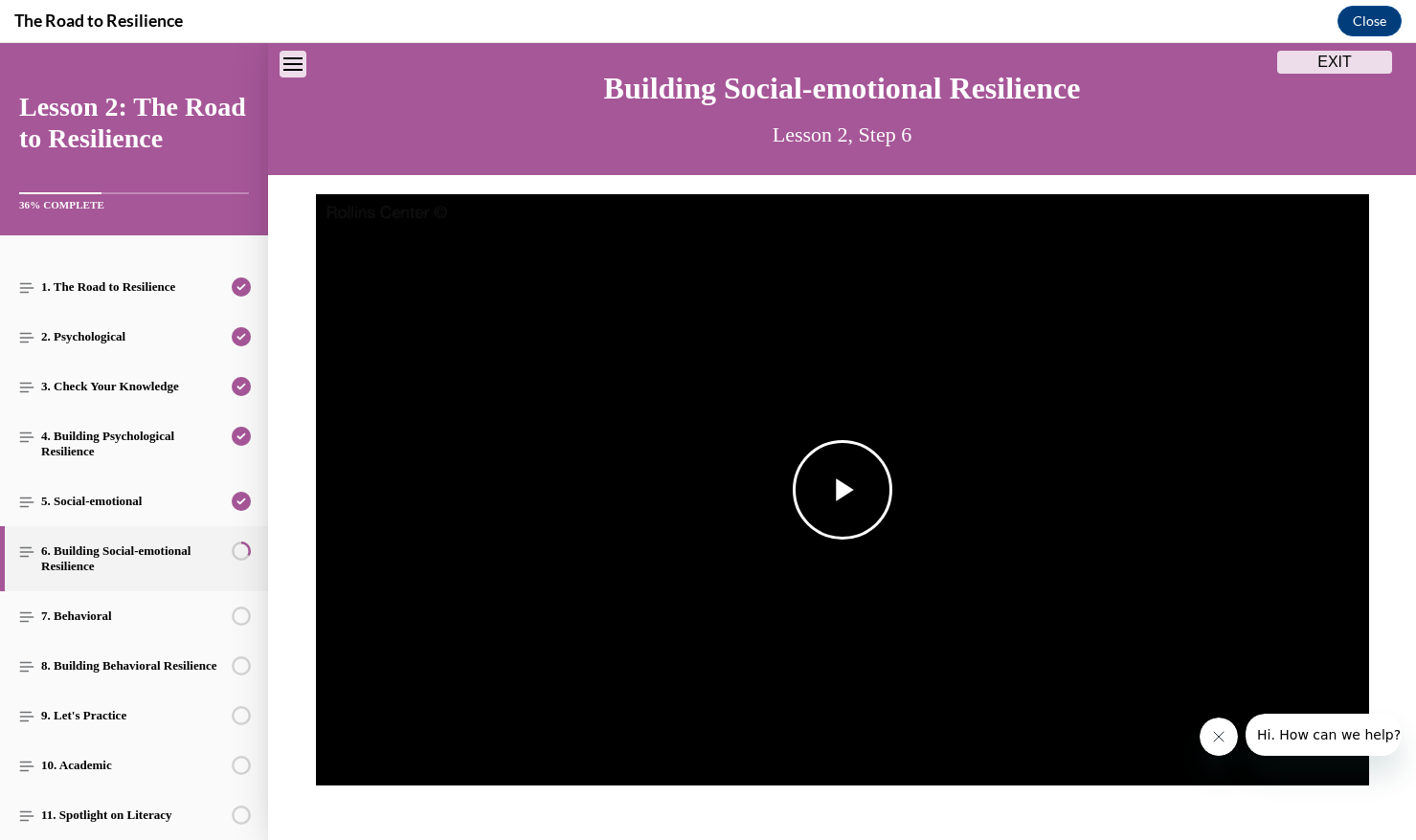
drag, startPoint x: 1149, startPoint y: 564, endPoint x: 1164, endPoint y: 565, distance: 15.0
click at [1150, 563] on img "Video player" at bounding box center [842, 490] width 1053 height 592
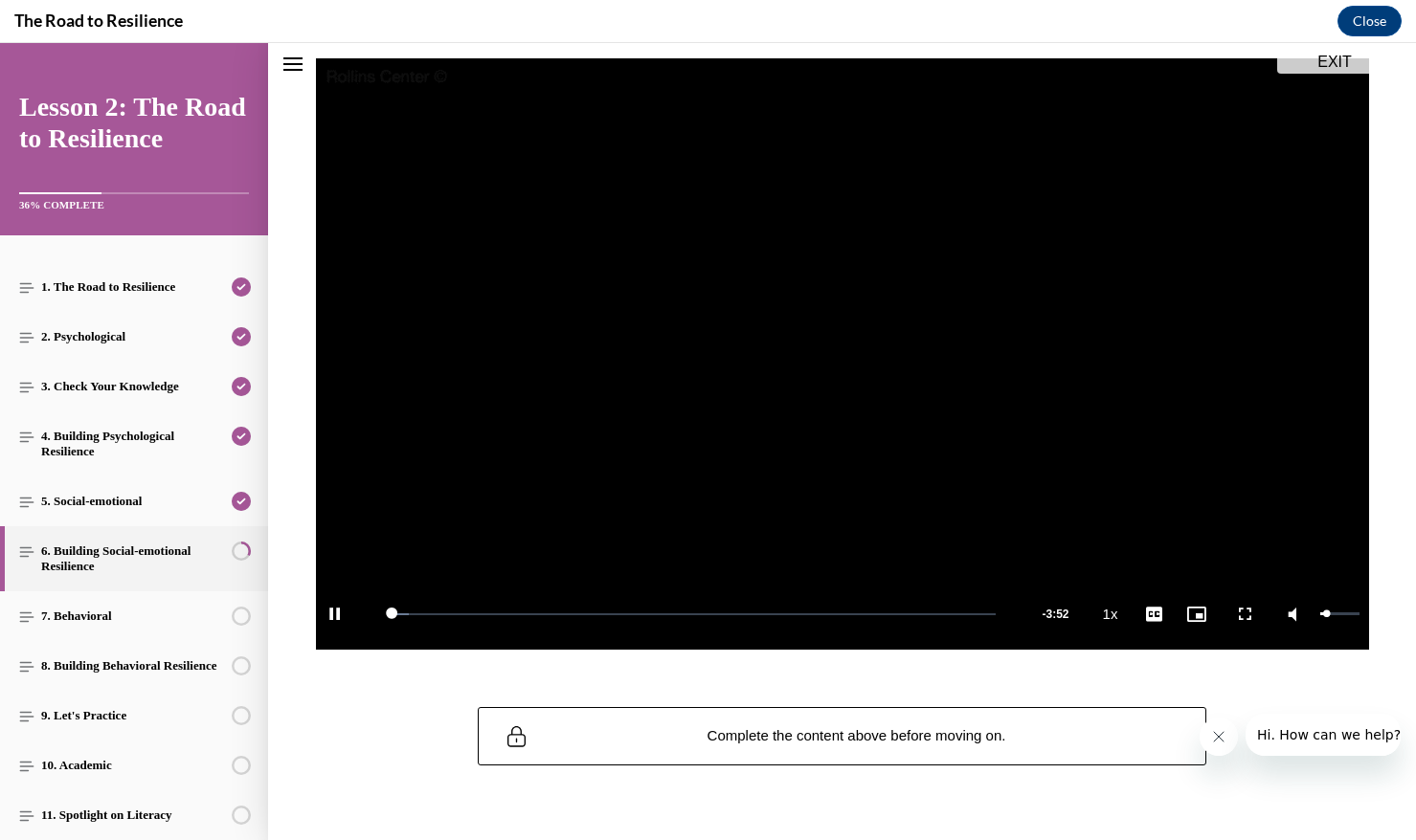
drag, startPoint x: 1326, startPoint y: 613, endPoint x: 1239, endPoint y: 610, distance: 87.1
click at [1326, 613] on div "17%" at bounding box center [1339, 613] width 39 height 3
click at [1177, 469] on span "2x" at bounding box center [1172, 469] width 12 height 13
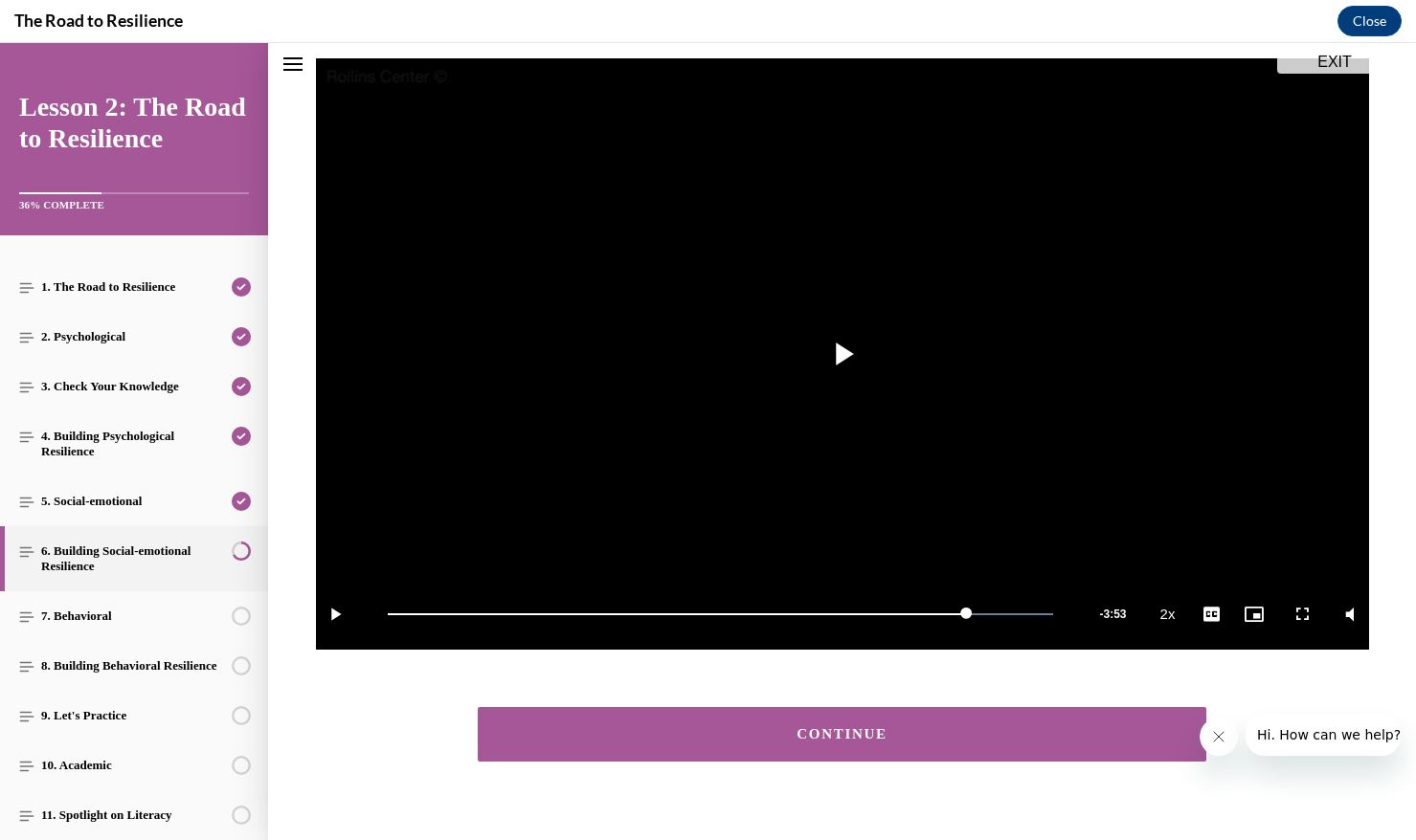
click at [1102, 723] on button "CONTINUE" at bounding box center [842, 734] width 730 height 55
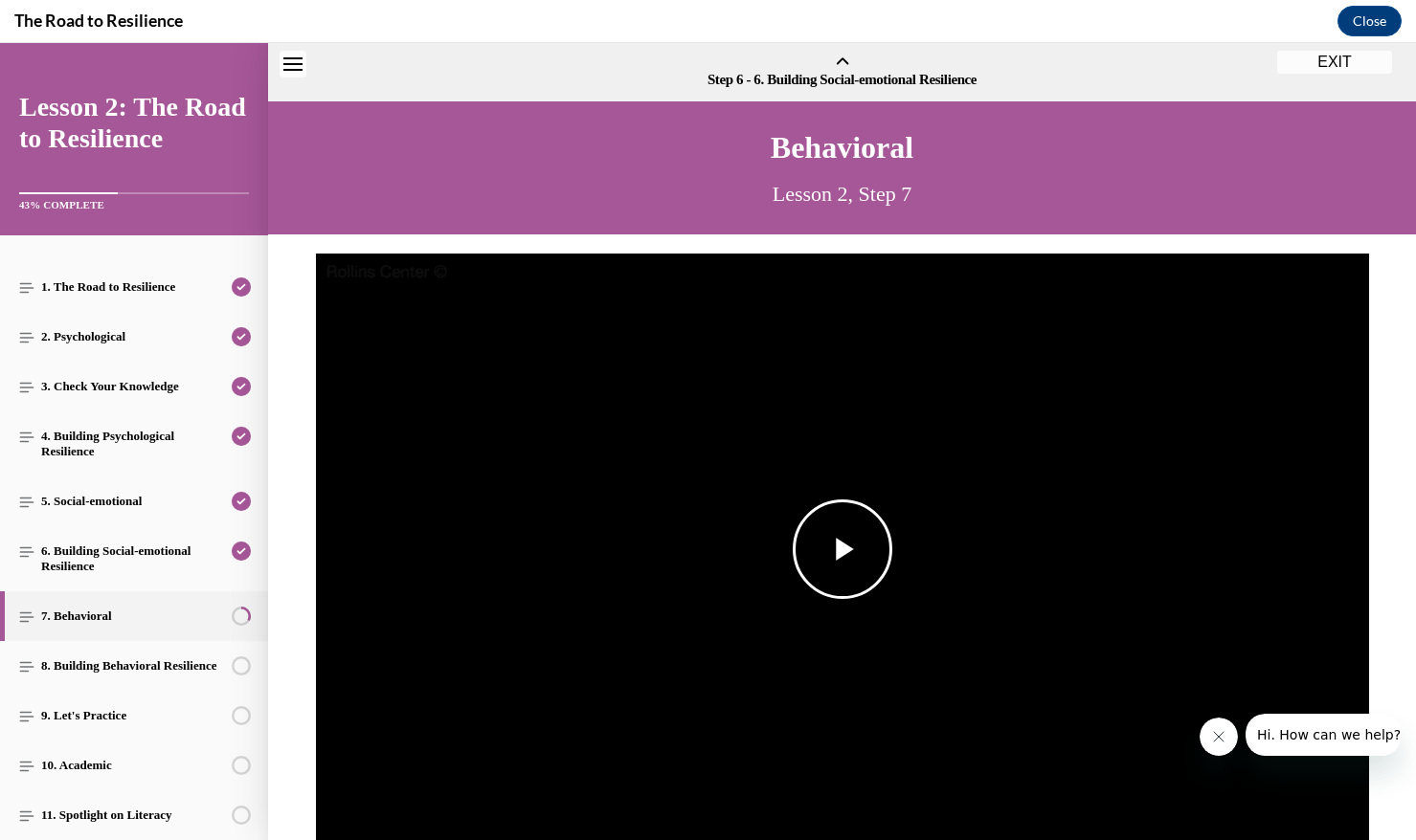
scroll to position [60, 0]
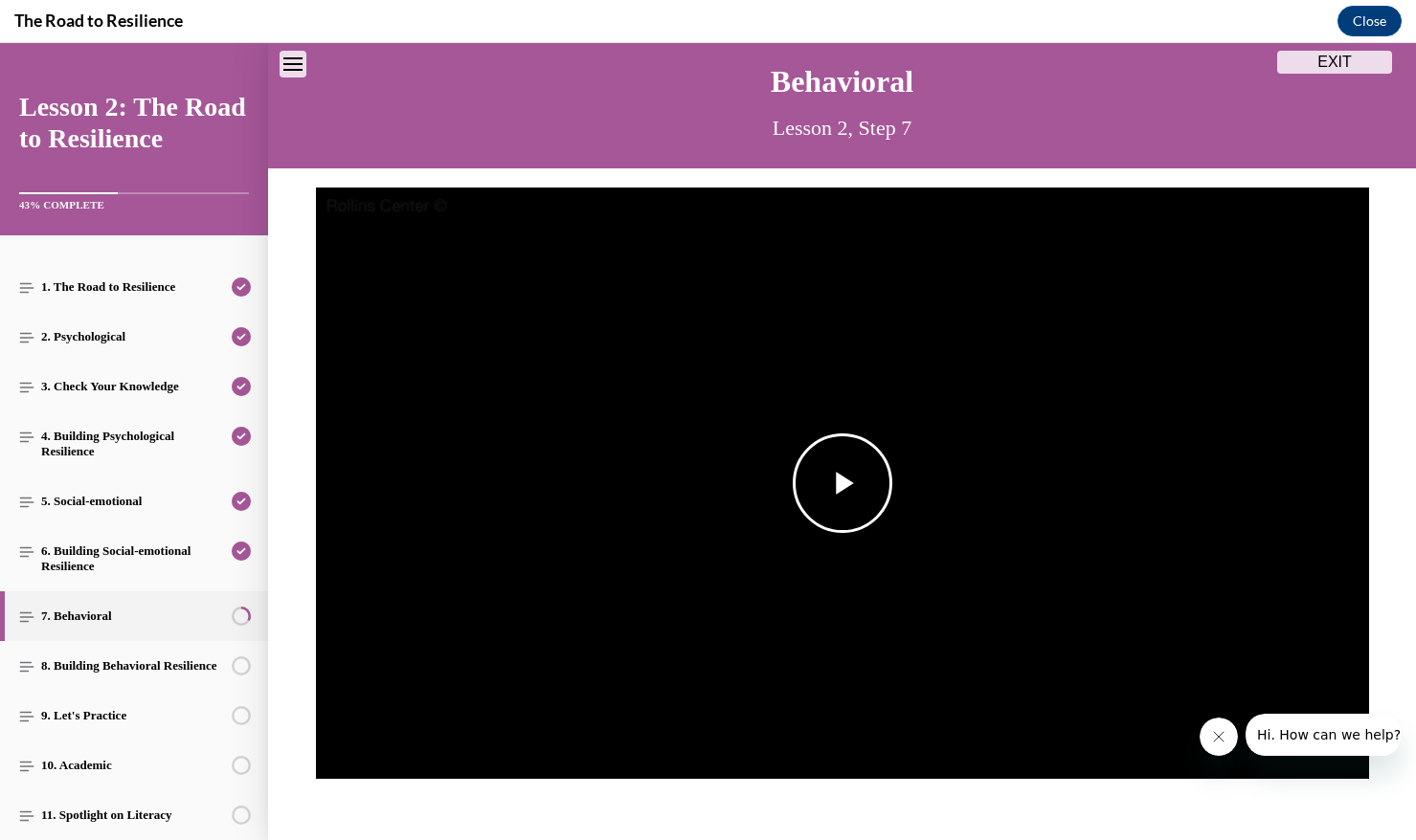
click at [1170, 469] on img "Video player" at bounding box center [842, 483] width 1053 height 592
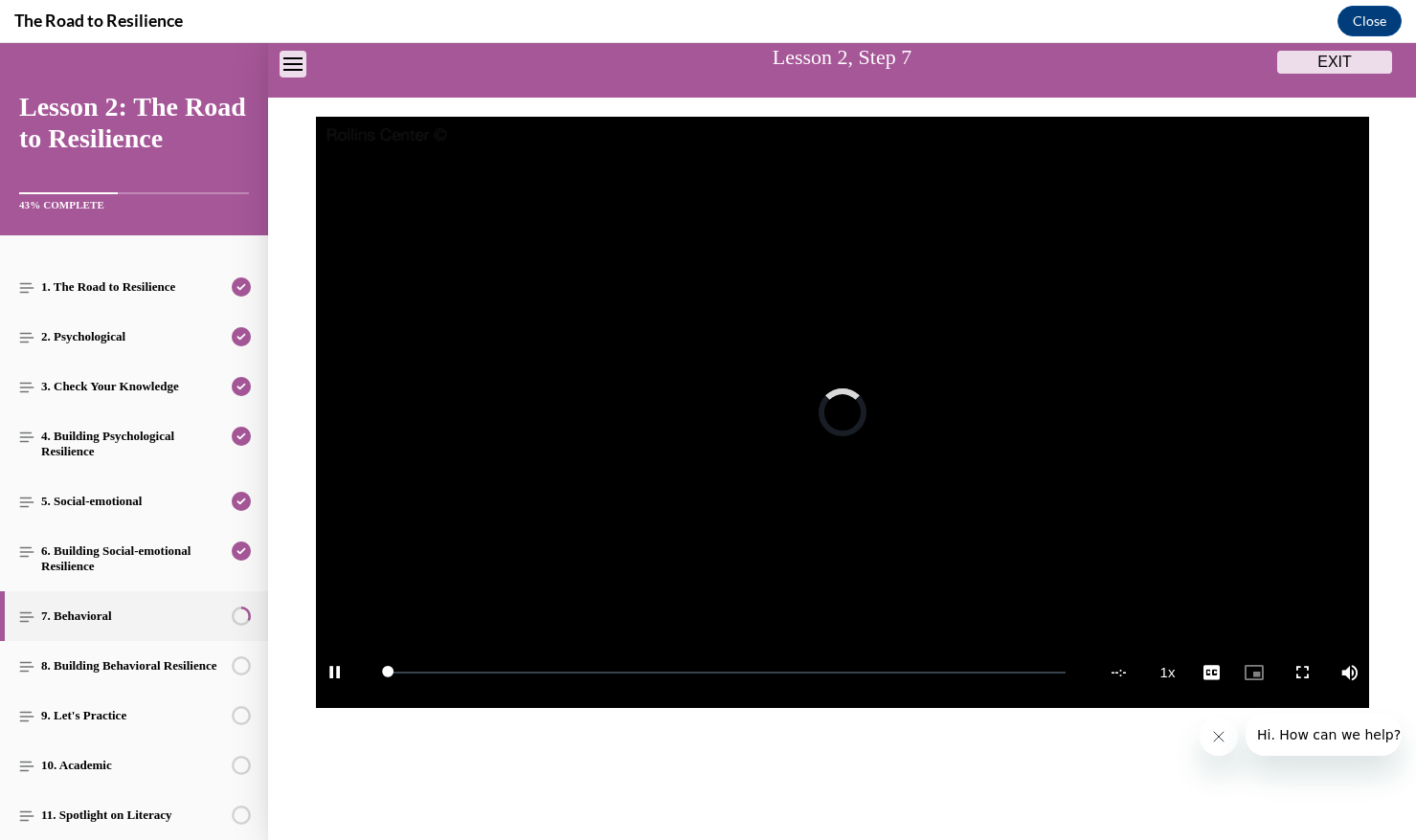
scroll to position [155, 0]
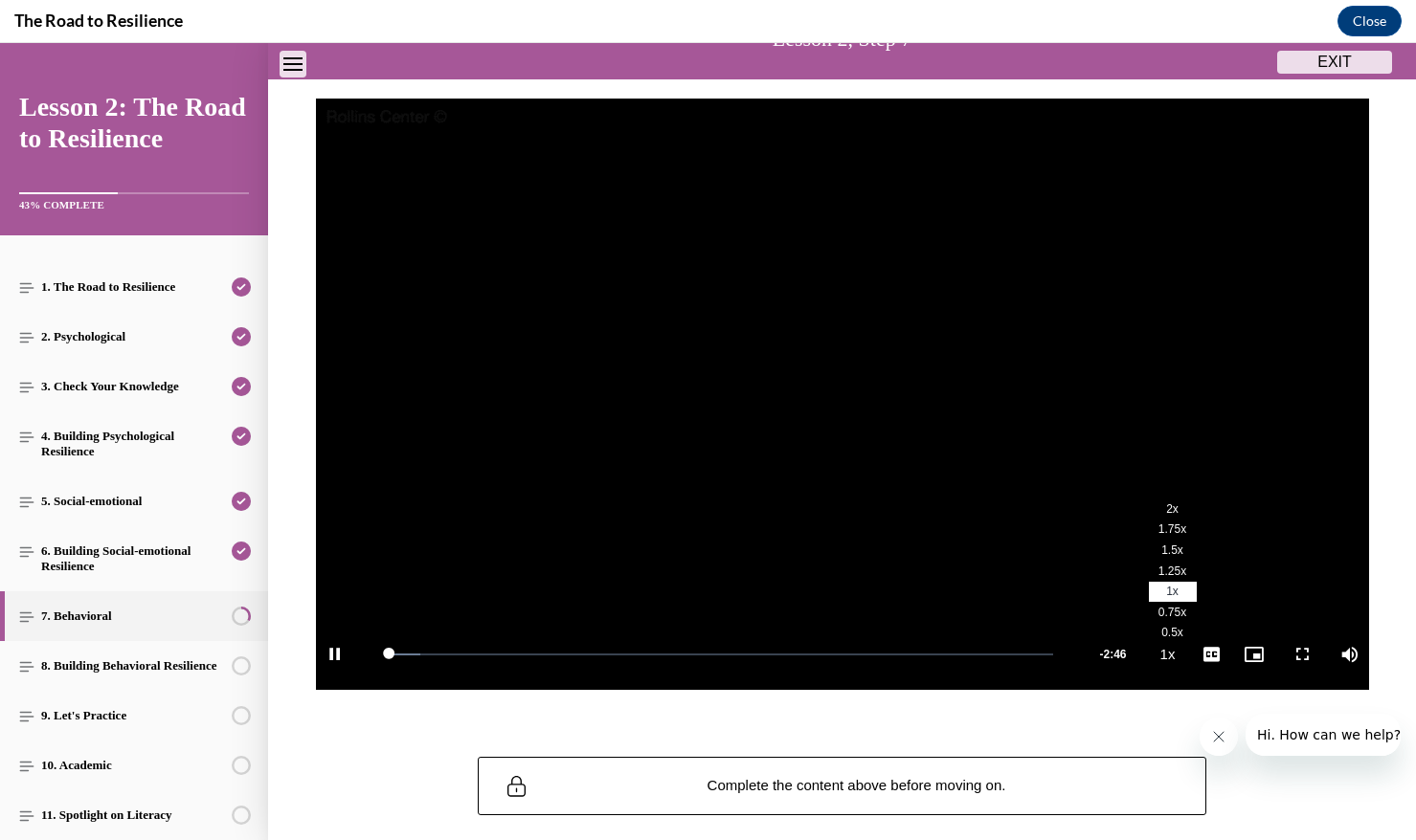
click at [1179, 515] on li "2x" at bounding box center [1173, 509] width 48 height 21
click at [1324, 655] on div "12%" at bounding box center [1339, 654] width 39 height 3
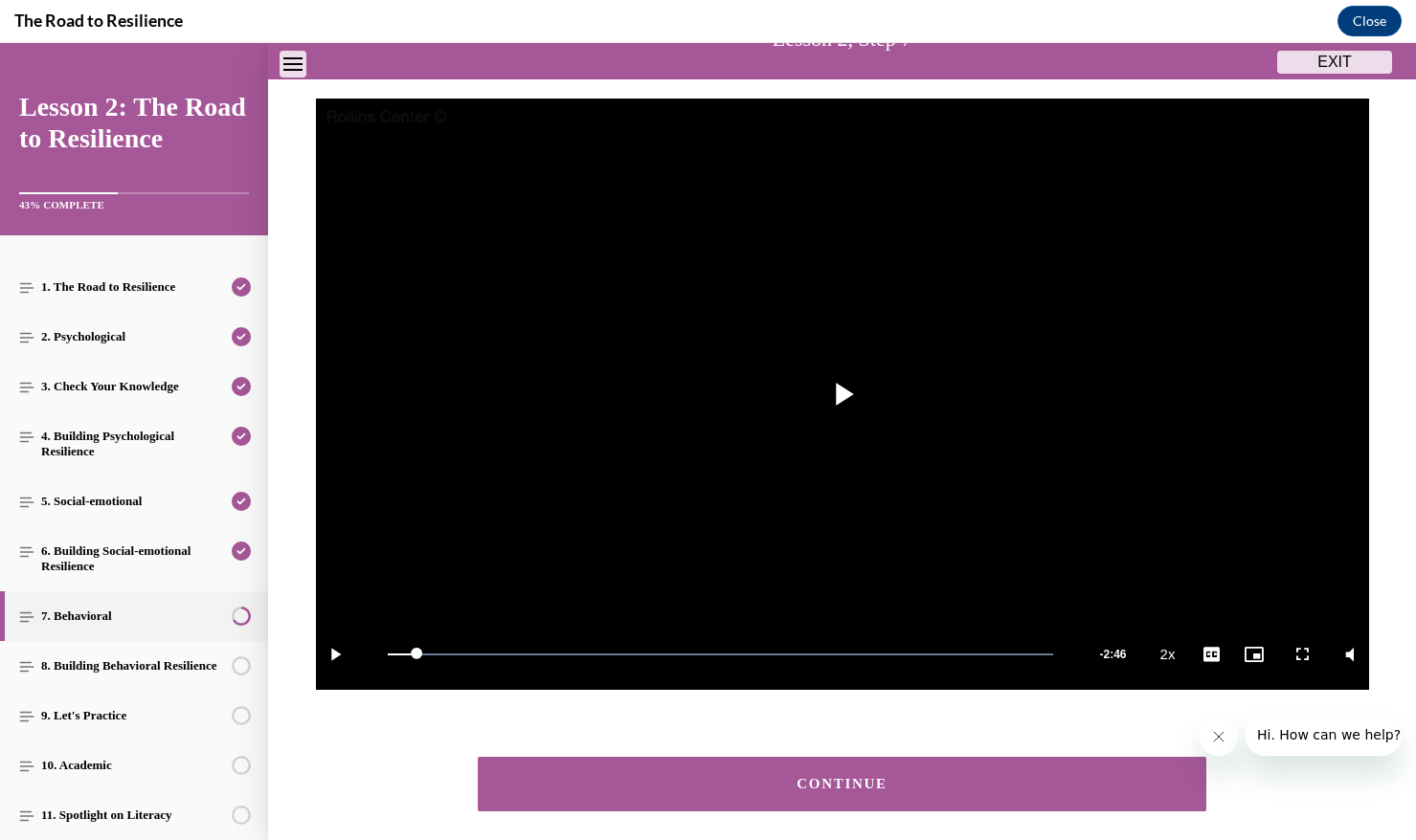
click at [1099, 769] on button "CONTINUE" at bounding box center [842, 784] width 730 height 55
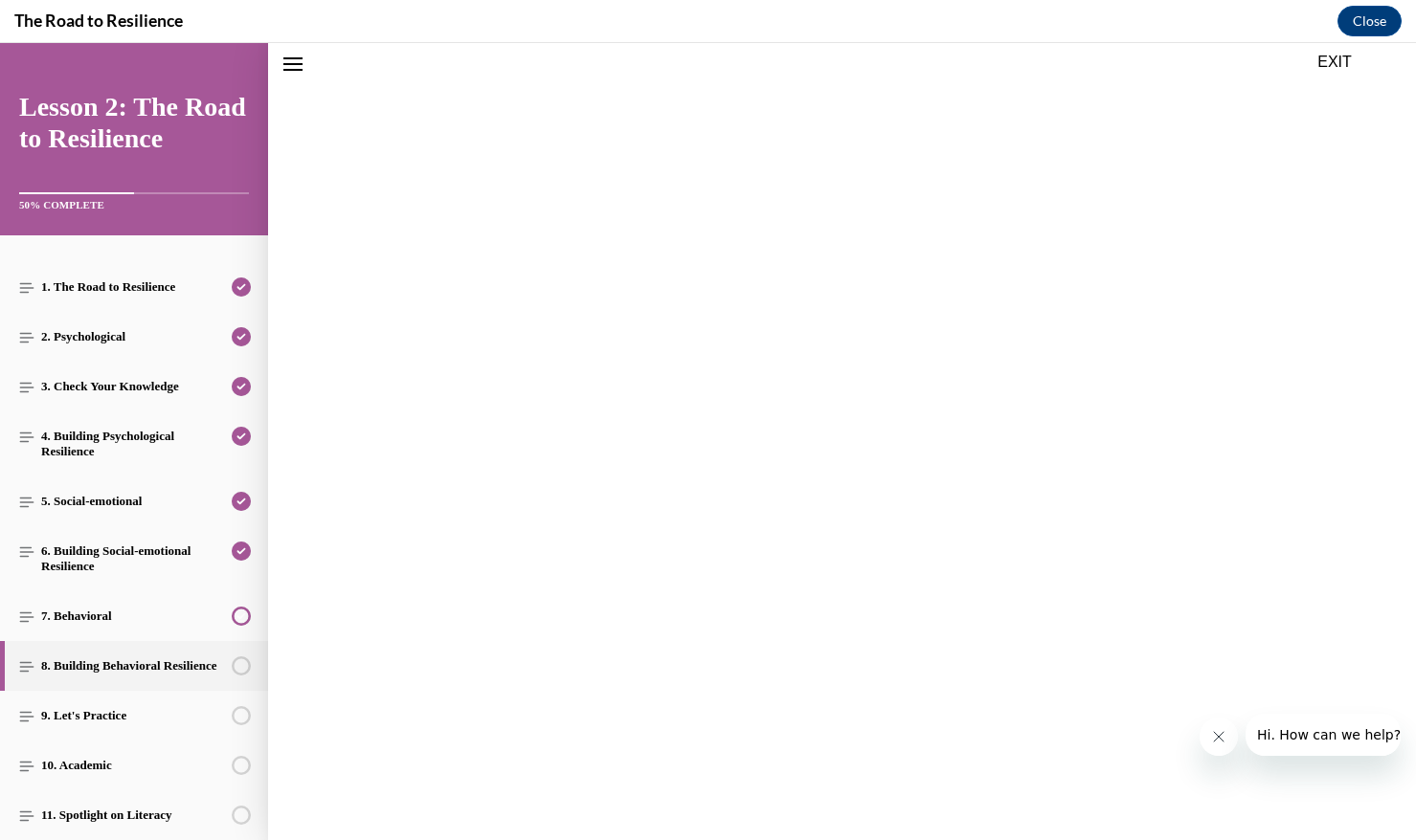
scroll to position [187, 0]
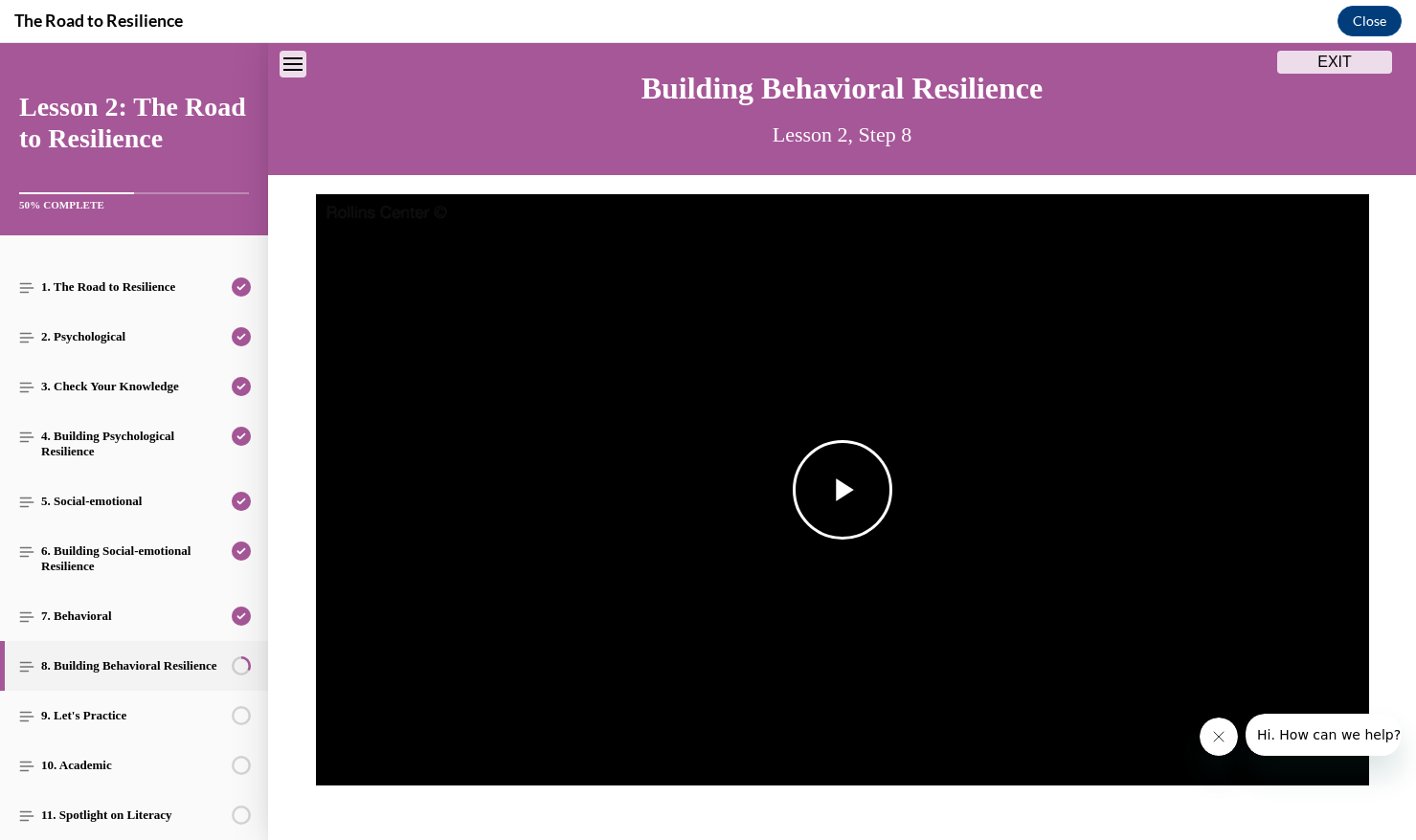
click at [1028, 538] on img "Video player" at bounding box center [842, 490] width 1053 height 592
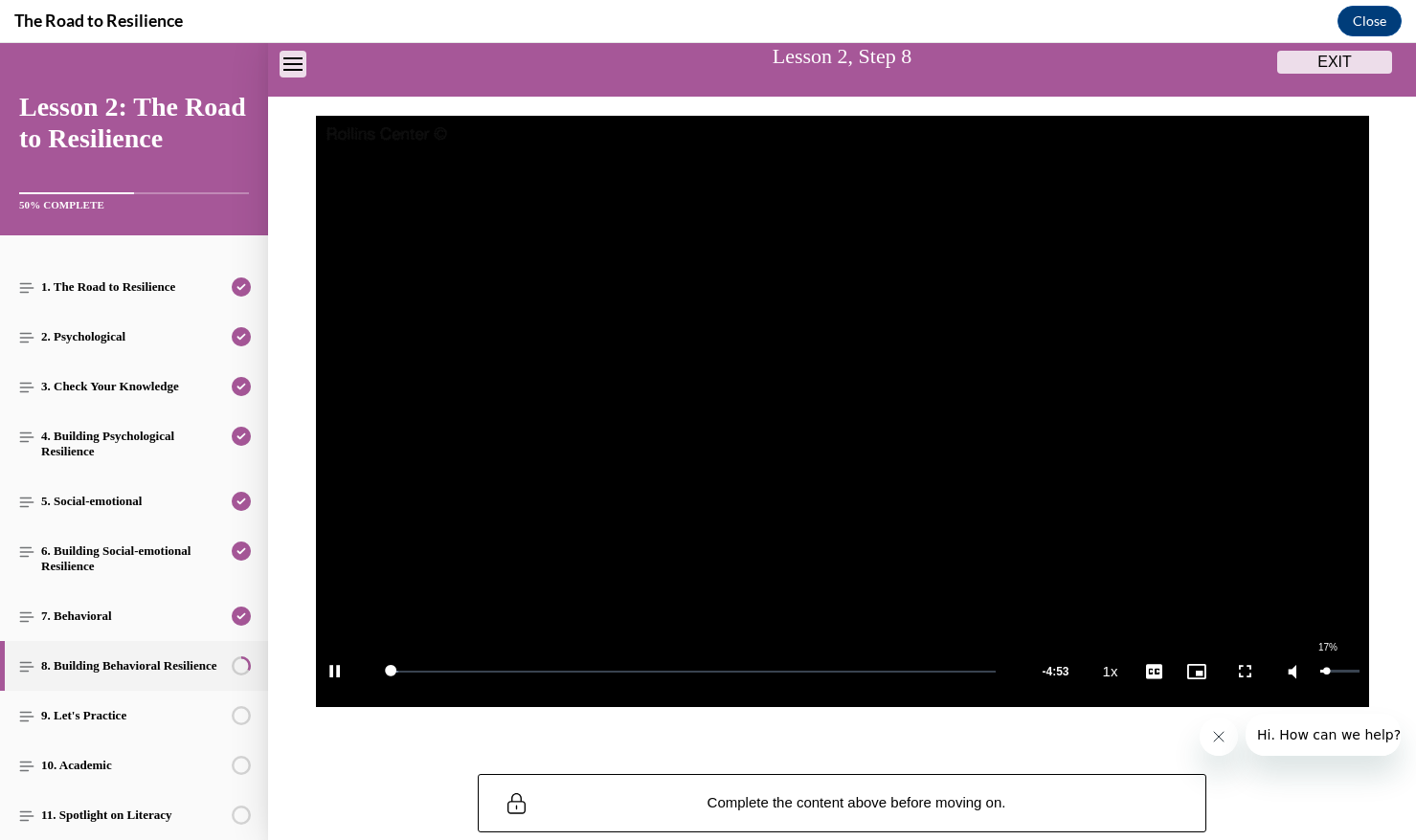
click at [1326, 672] on div "17%" at bounding box center [1339, 671] width 39 height 3
click at [1173, 536] on li "2x" at bounding box center [1173, 527] width 48 height 21
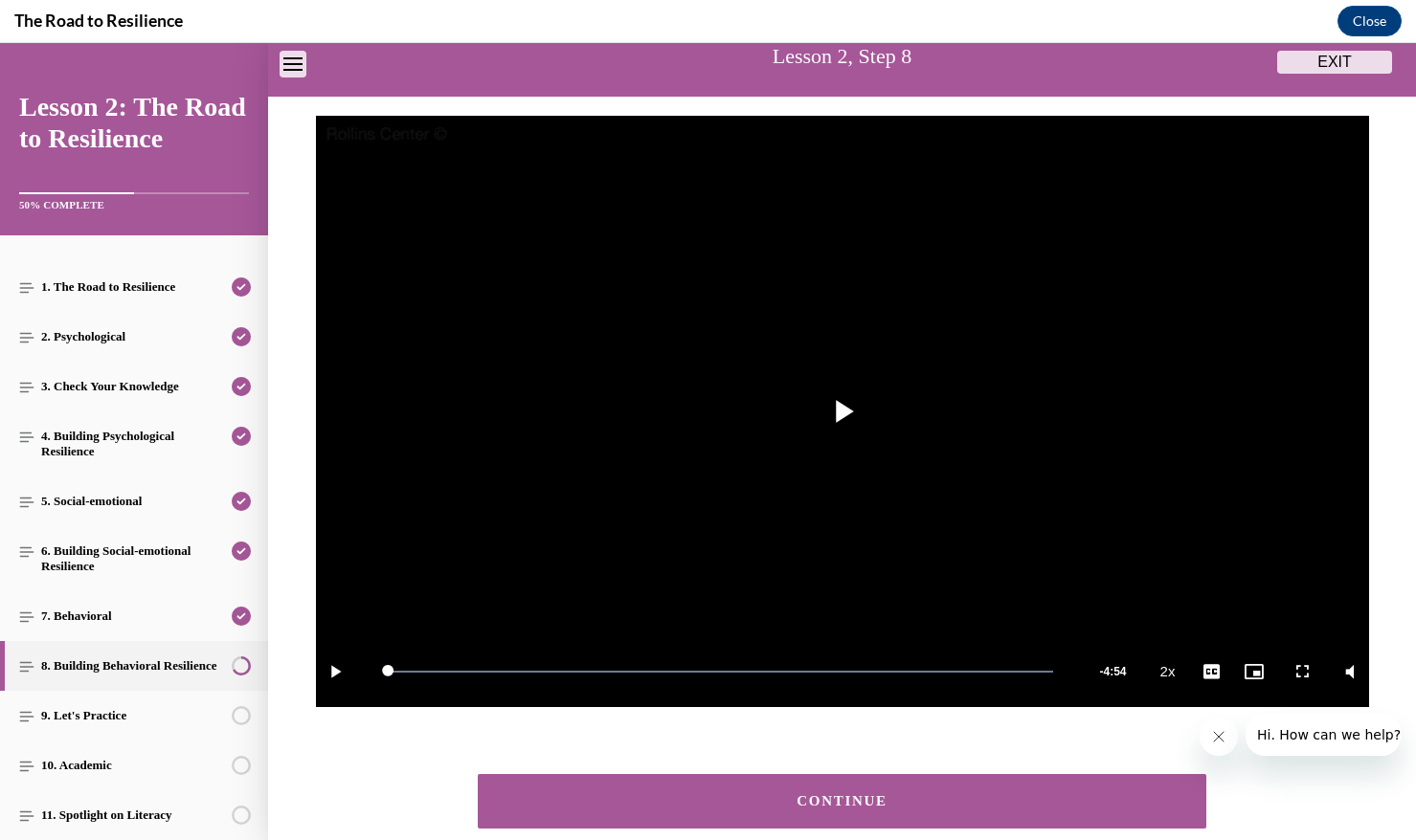
click at [961, 795] on div "CONTINUE" at bounding box center [842, 801] width 670 height 14
